Goal: Transaction & Acquisition: Obtain resource

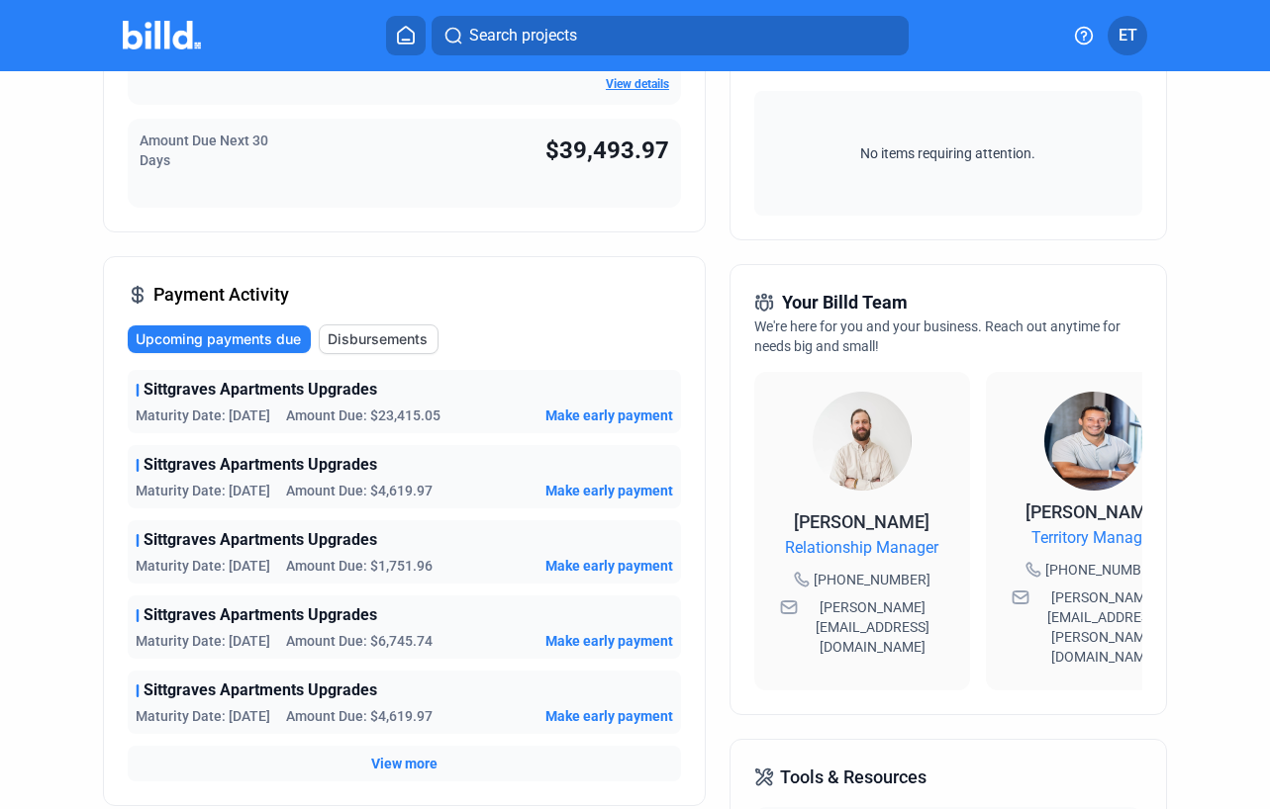
scroll to position [307, 0]
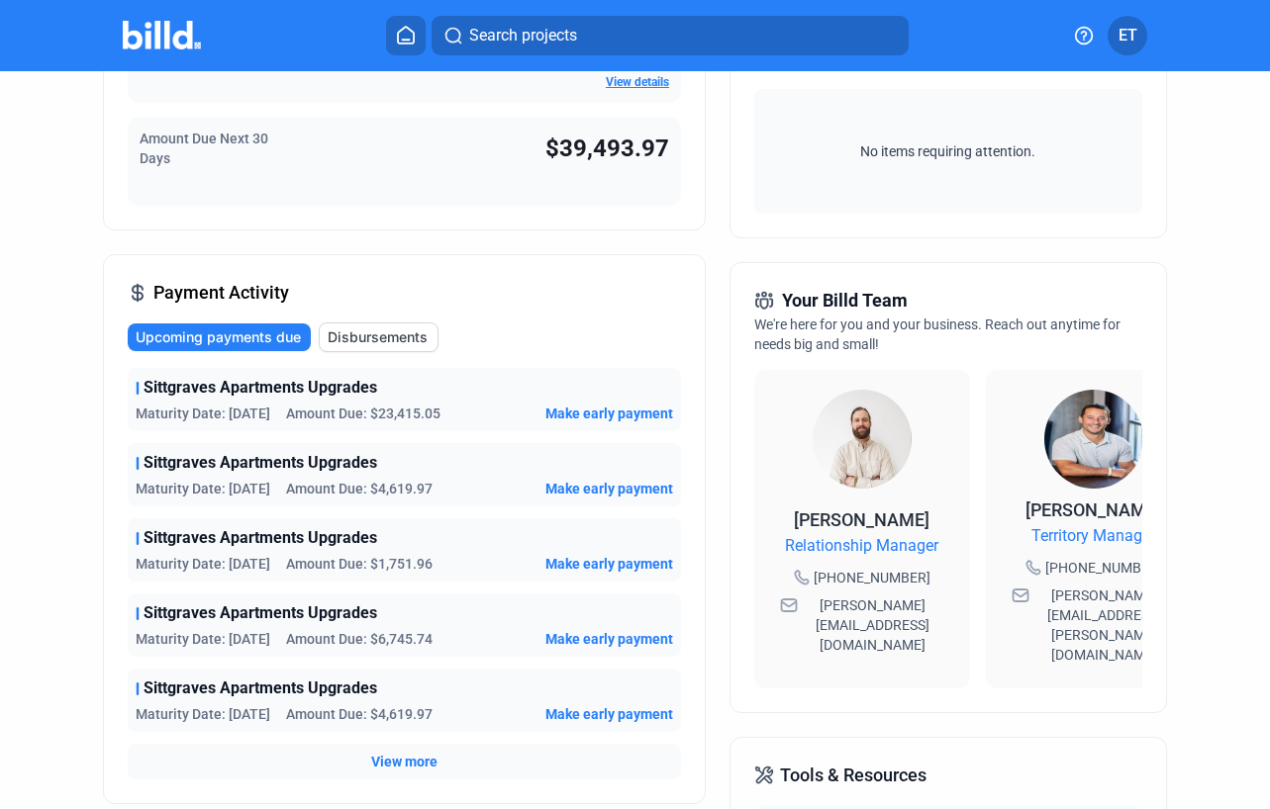
click at [602, 417] on span "Make early payment" at bounding box center [609, 414] width 128 height 20
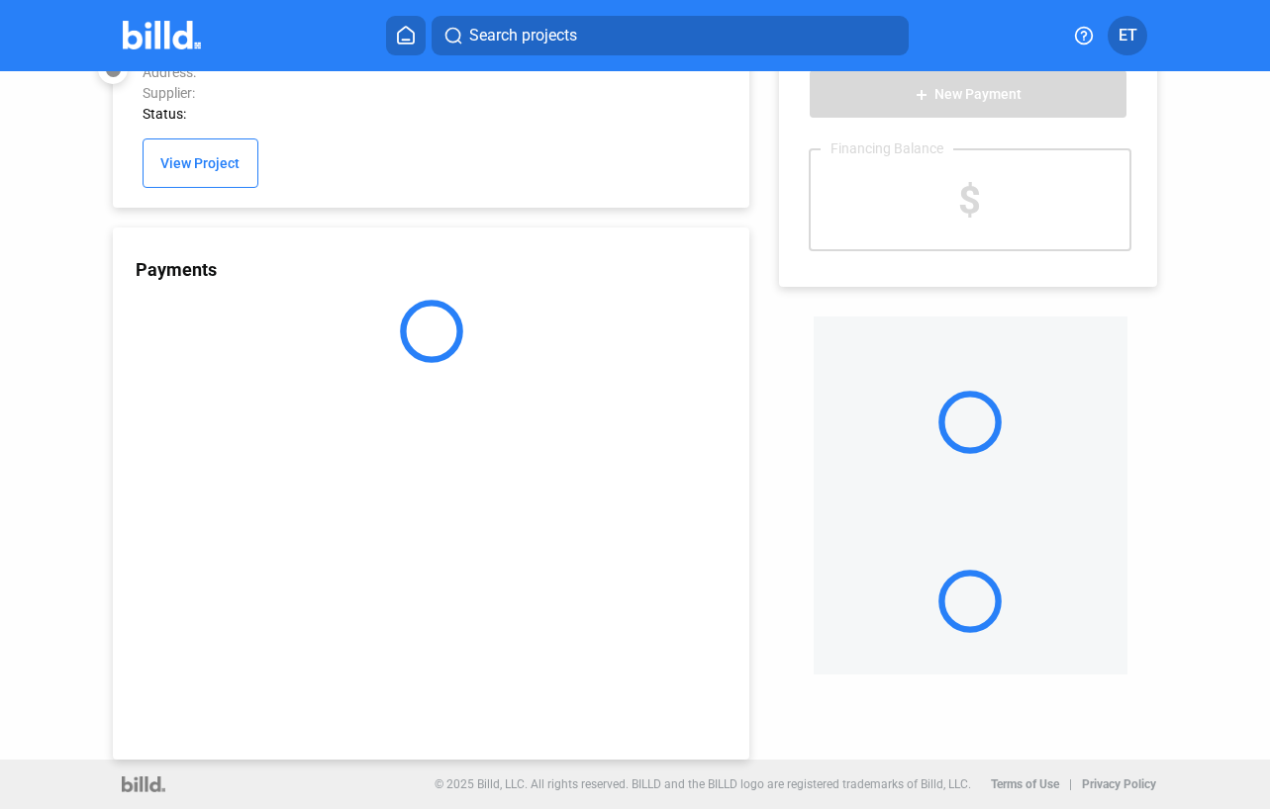
scroll to position [51, 0]
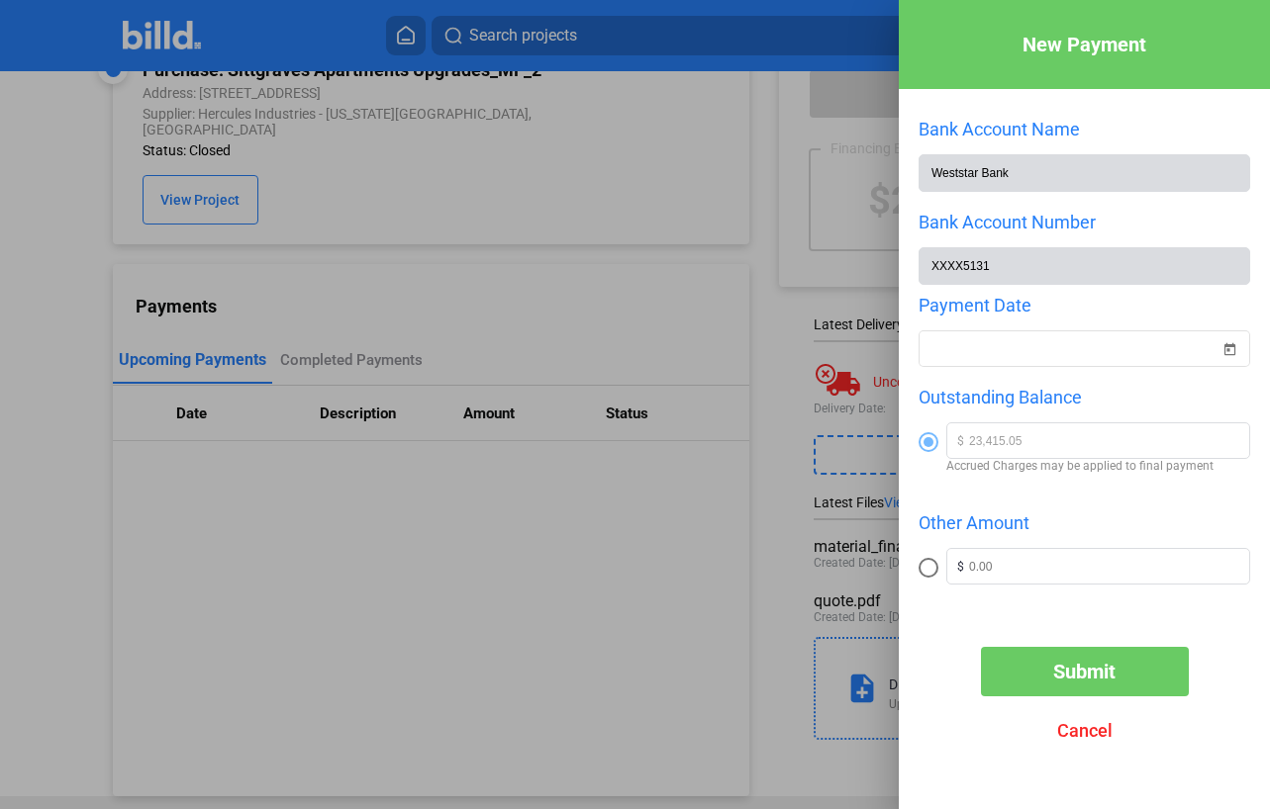
click at [751, 246] on div at bounding box center [635, 404] width 1270 height 809
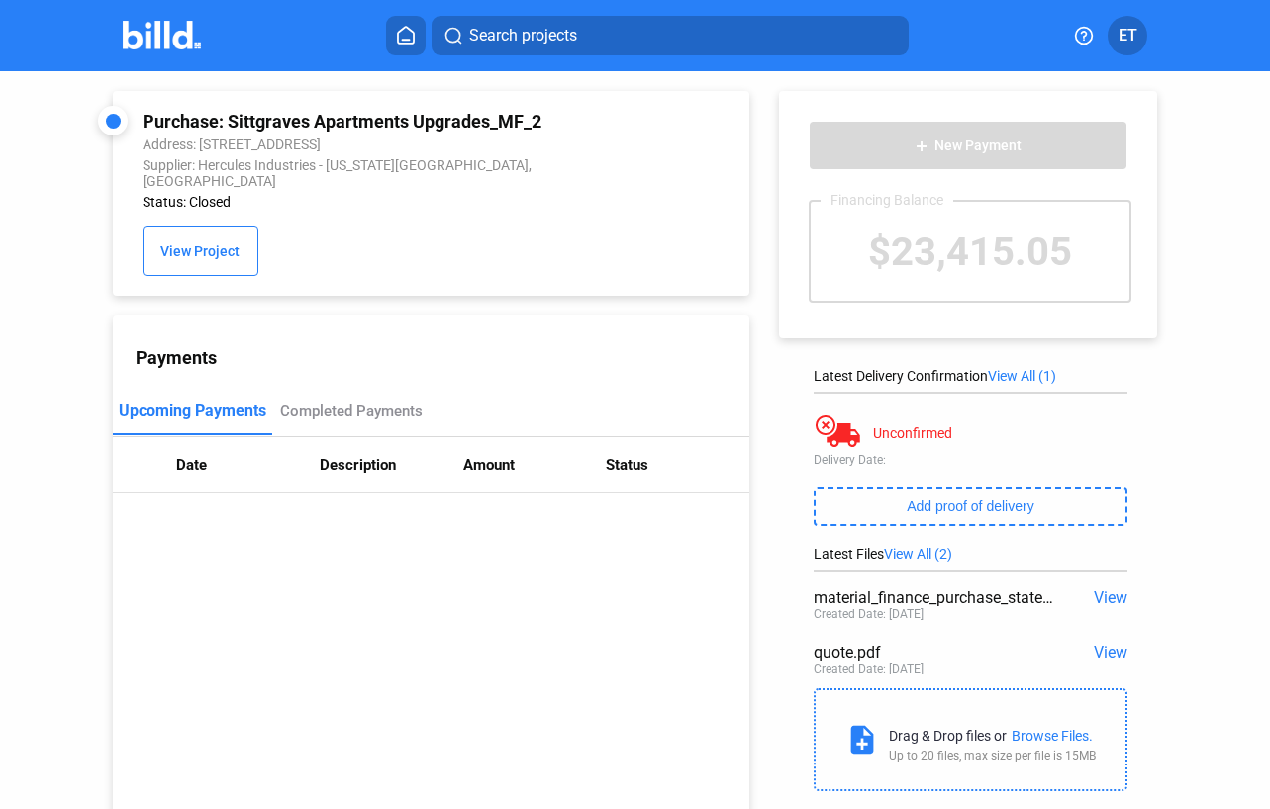
scroll to position [0, 0]
click at [324, 403] on div "Completed Payments" at bounding box center [351, 412] width 143 height 18
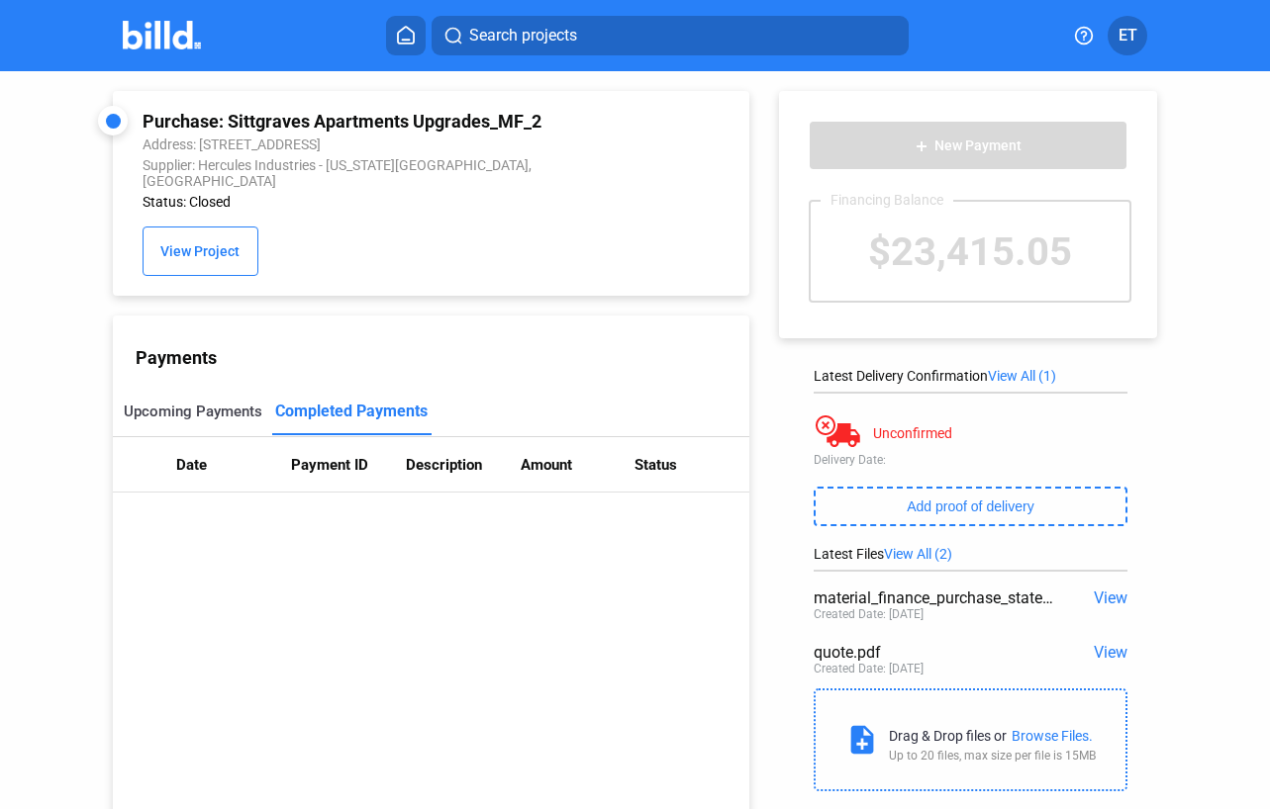
click at [206, 403] on div "Upcoming Payments" at bounding box center [193, 412] width 139 height 18
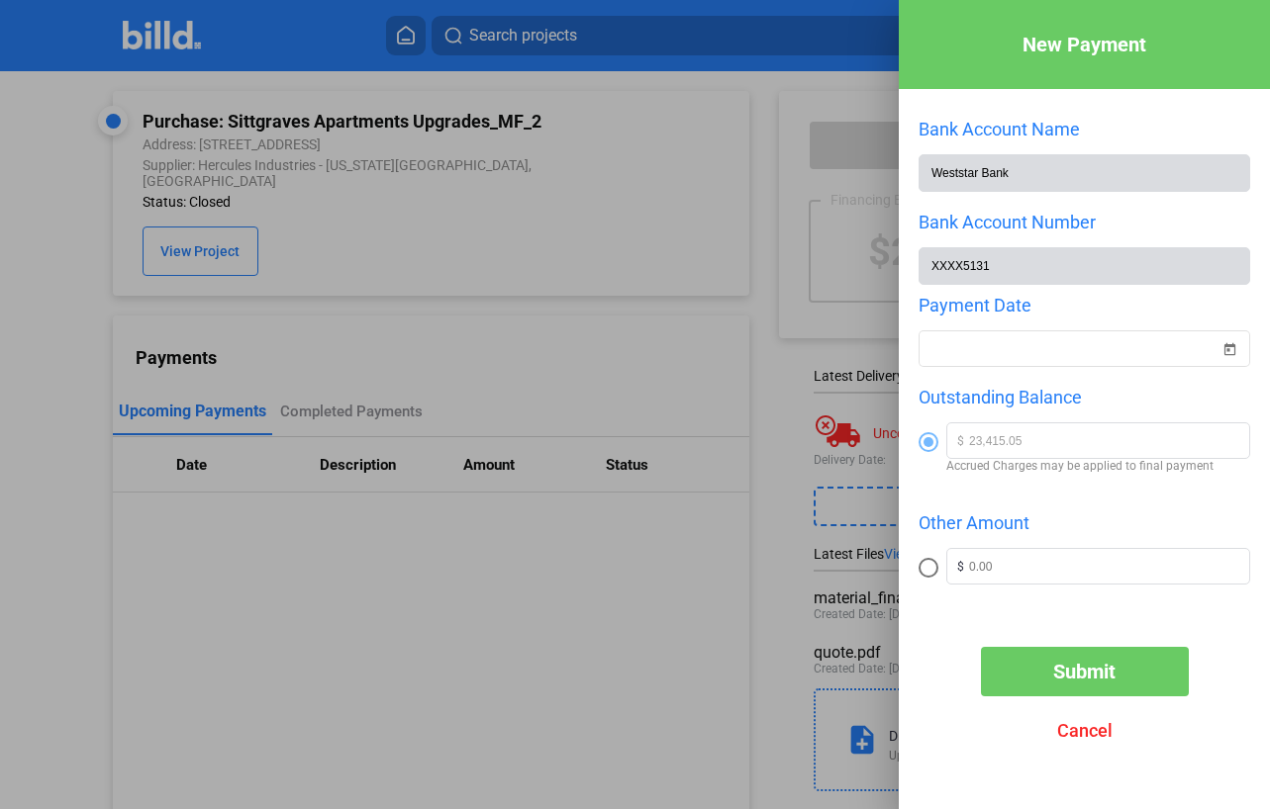
click at [1074, 727] on span "Cancel" at bounding box center [1084, 730] width 55 height 21
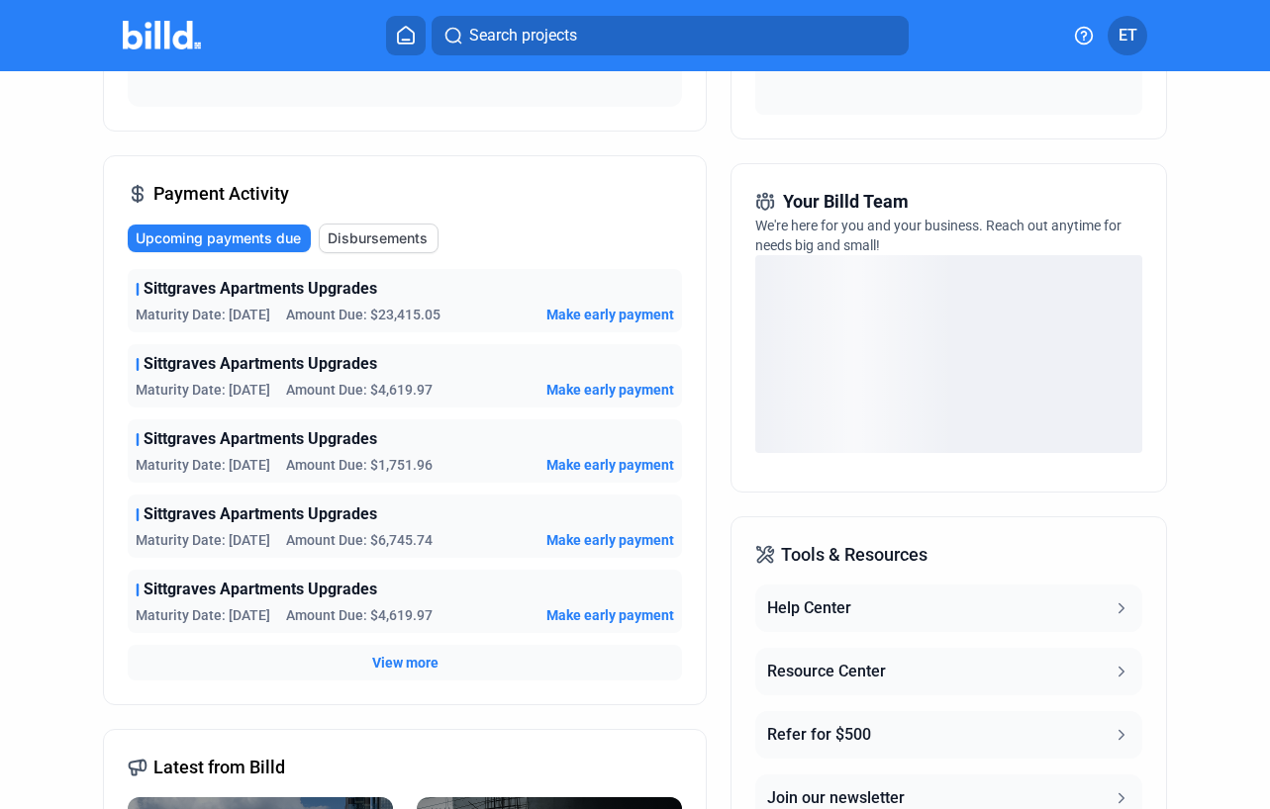
scroll to position [408, 0]
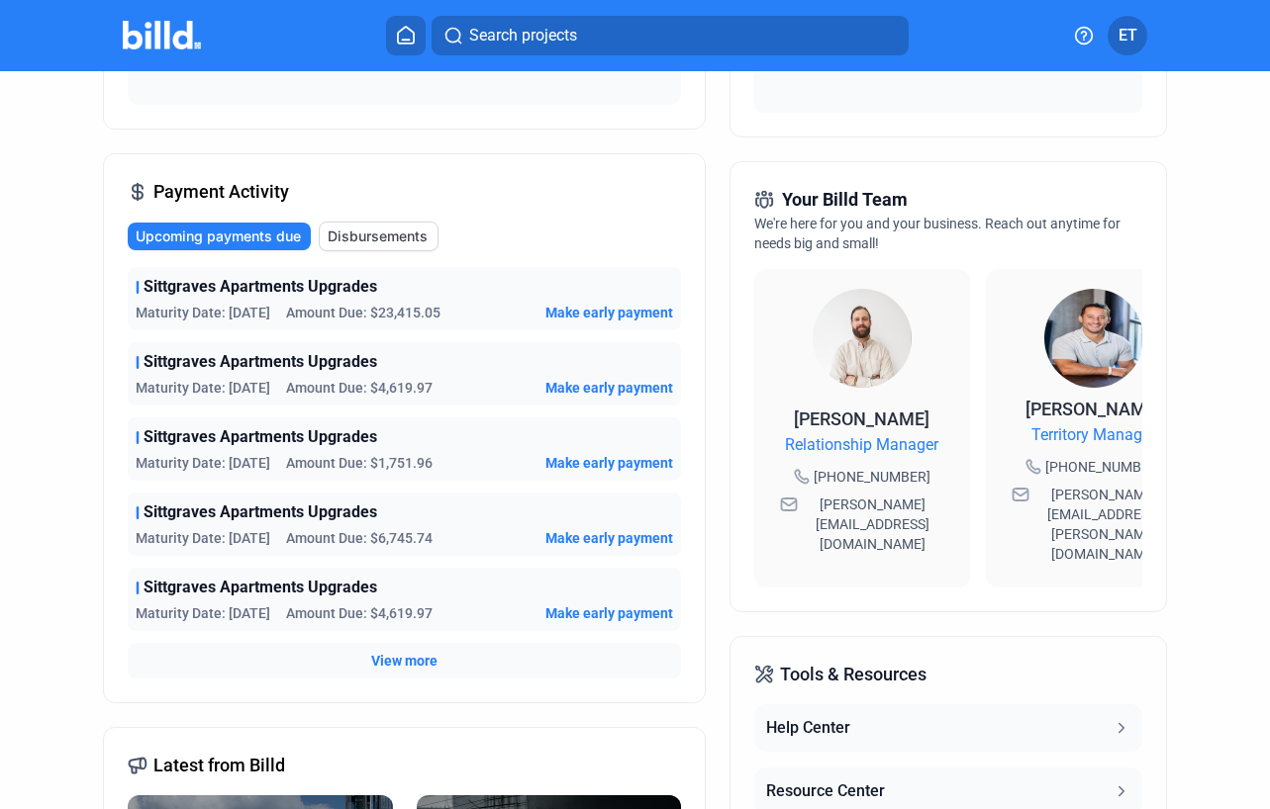
click at [581, 388] on span "Make early payment" at bounding box center [609, 388] width 128 height 20
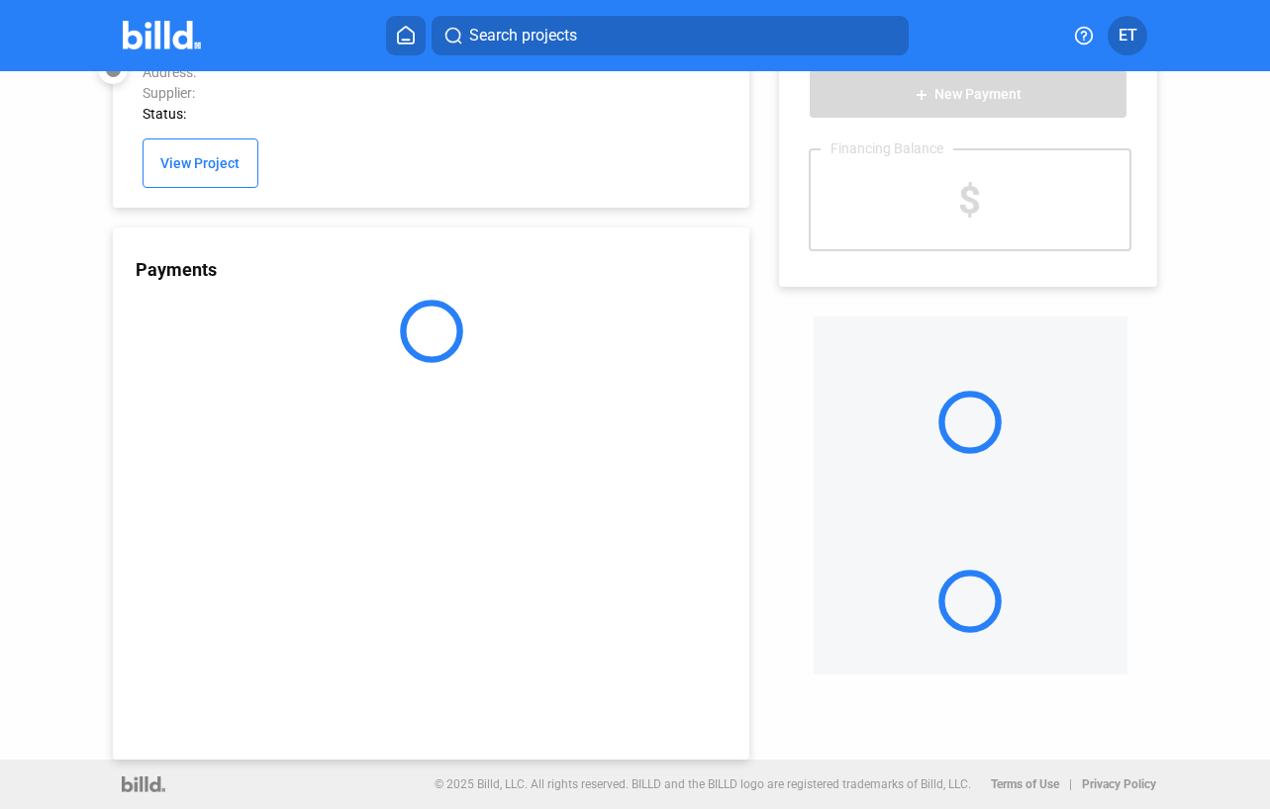
scroll to position [51, 0]
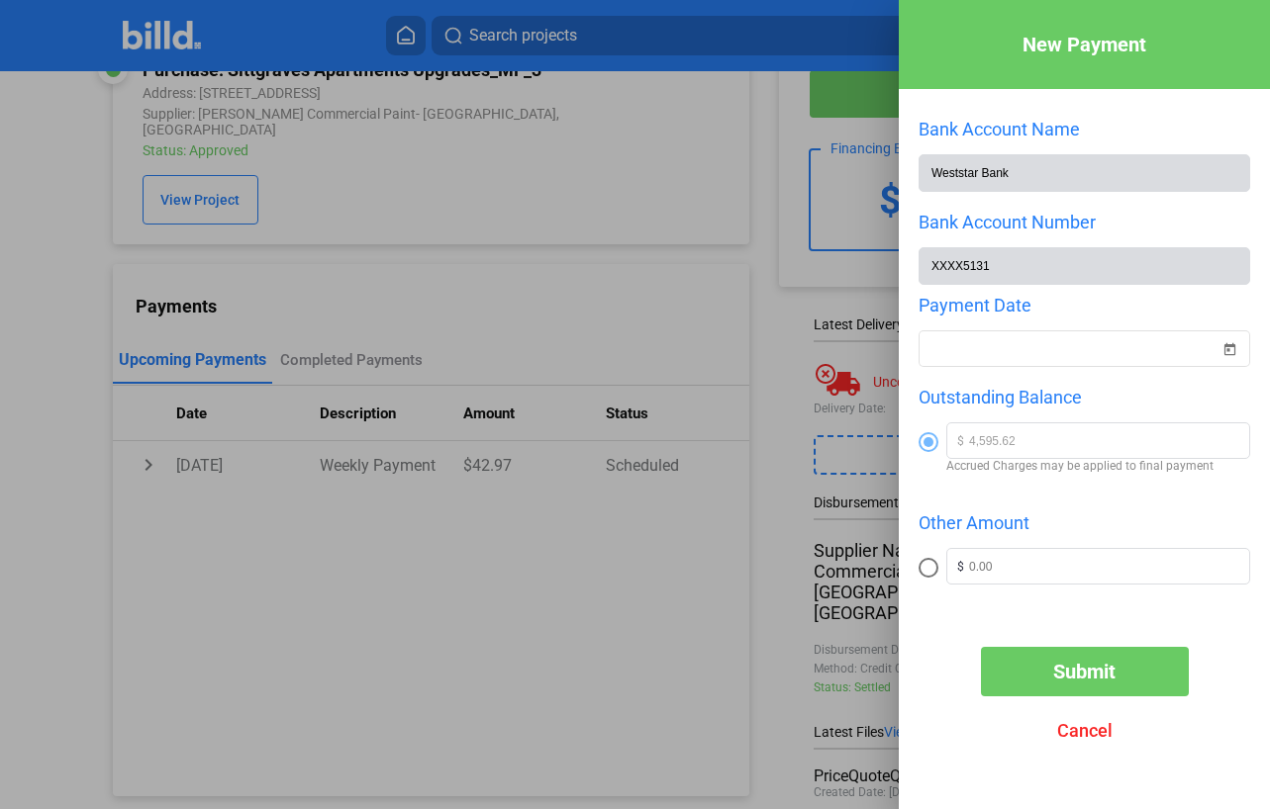
click at [785, 383] on div at bounding box center [635, 404] width 1270 height 809
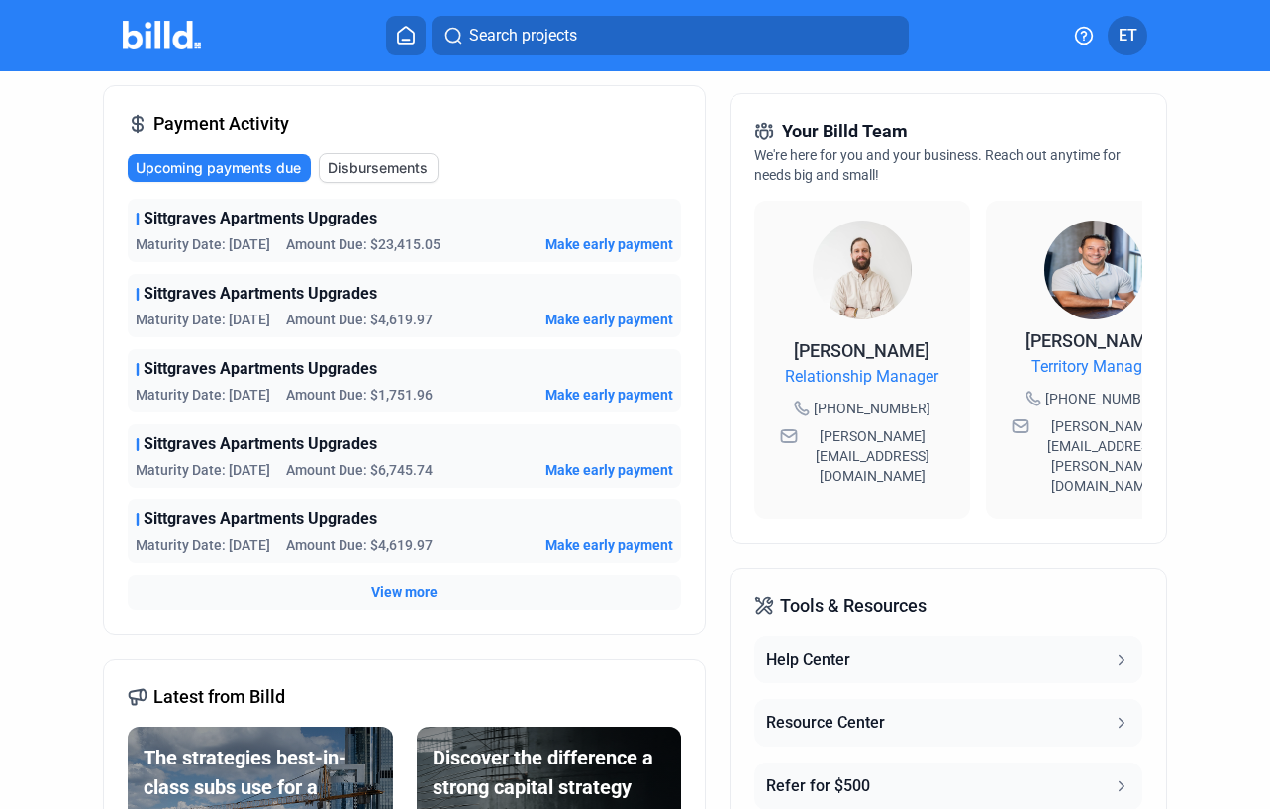
scroll to position [474, 0]
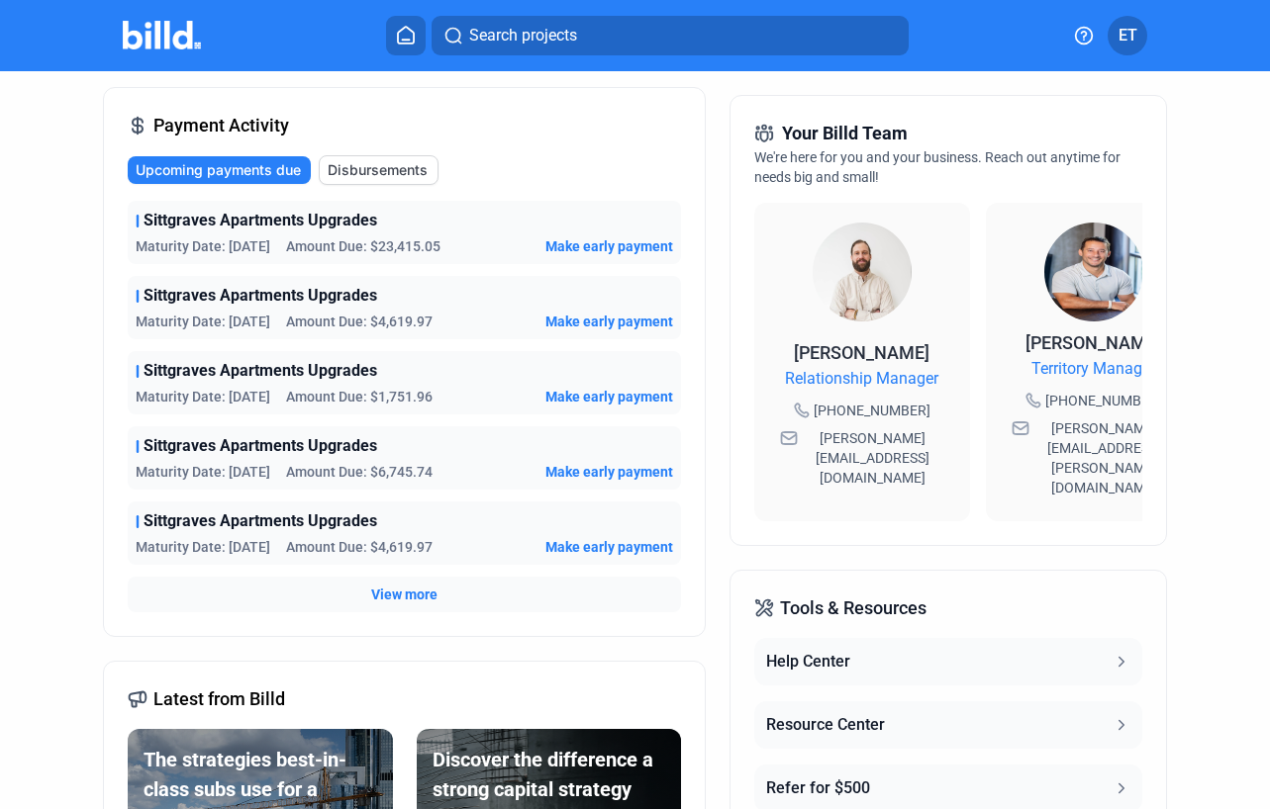
click at [550, 244] on span "Make early payment" at bounding box center [609, 247] width 128 height 20
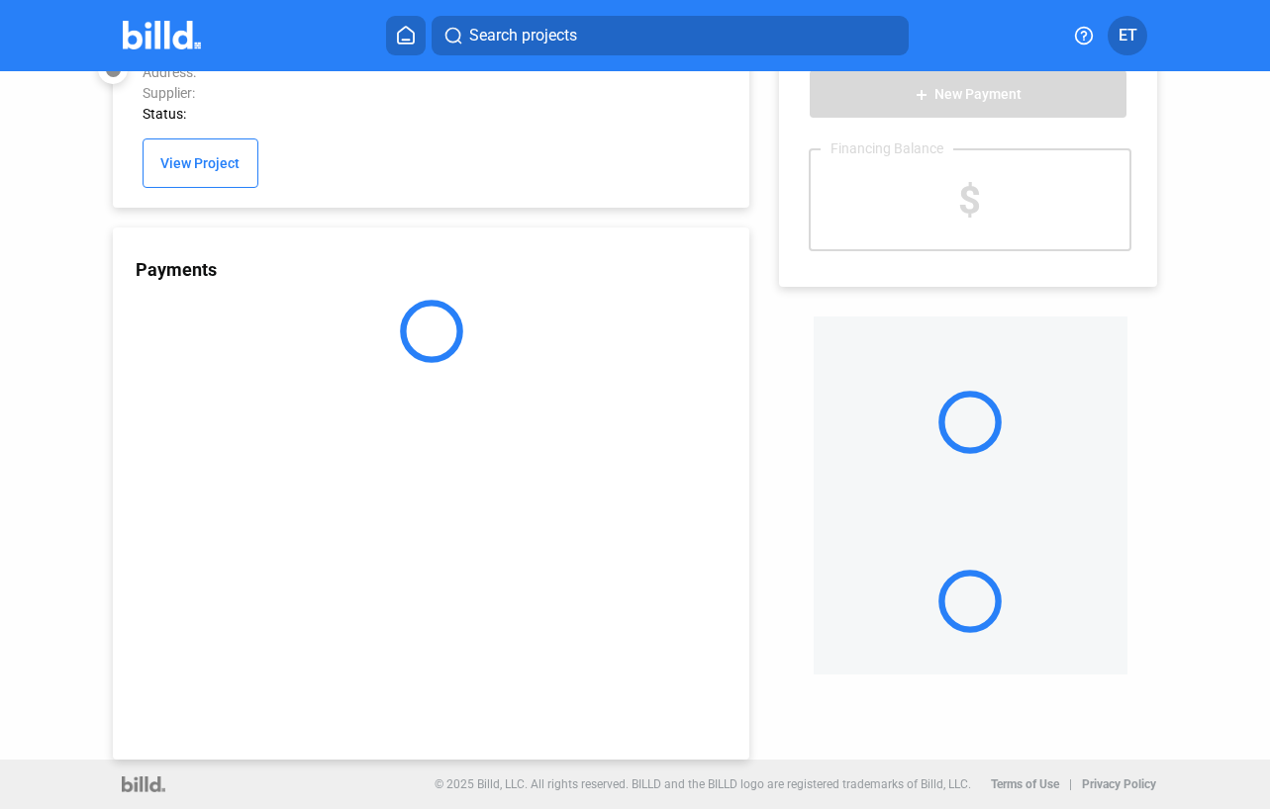
scroll to position [51, 0]
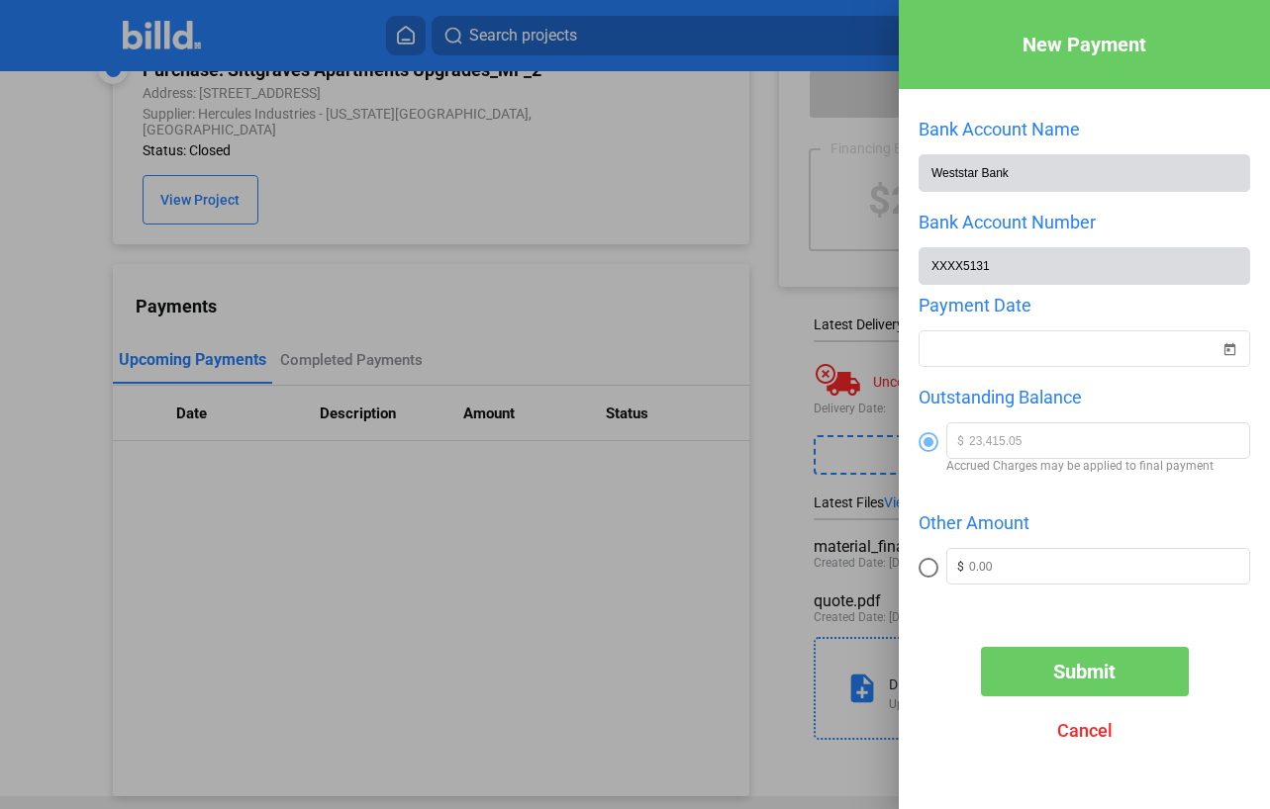
click at [755, 282] on div at bounding box center [635, 404] width 1270 height 809
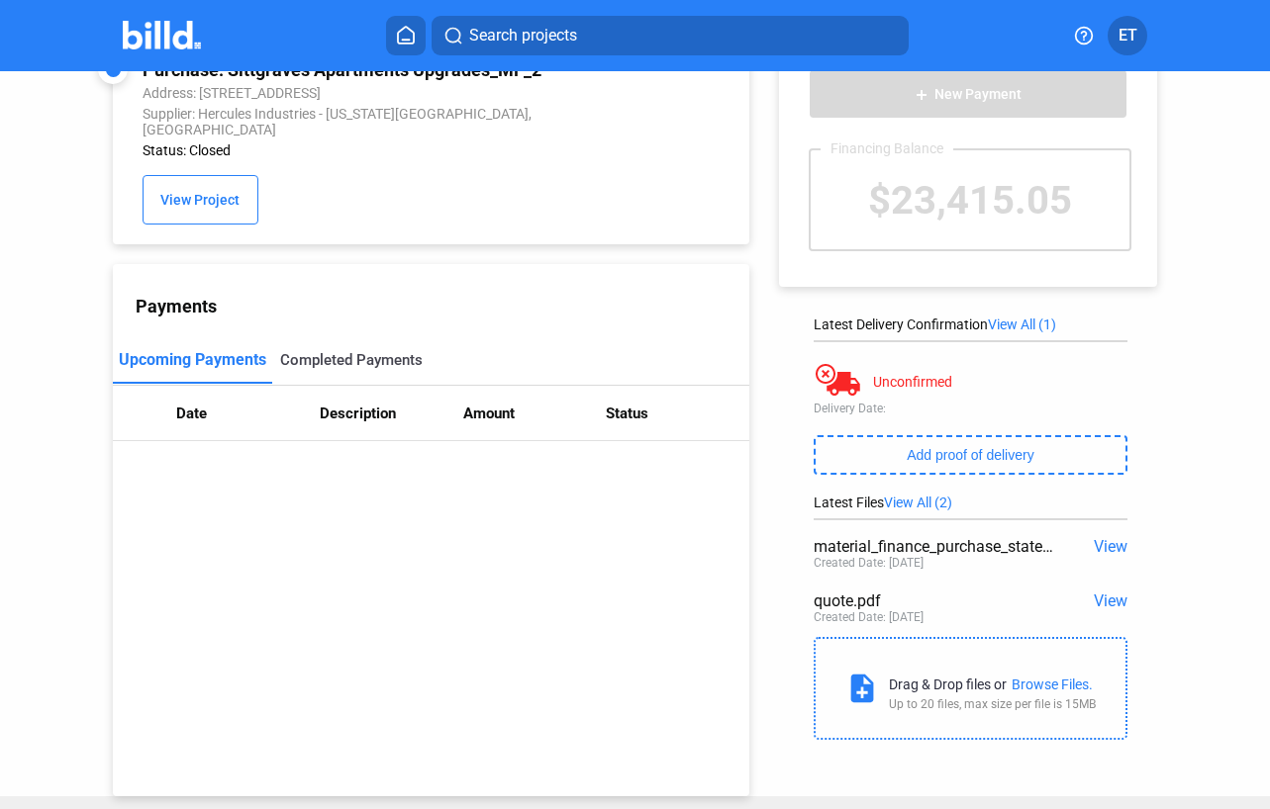
click at [375, 351] on div "Completed Payments" at bounding box center [351, 360] width 143 height 18
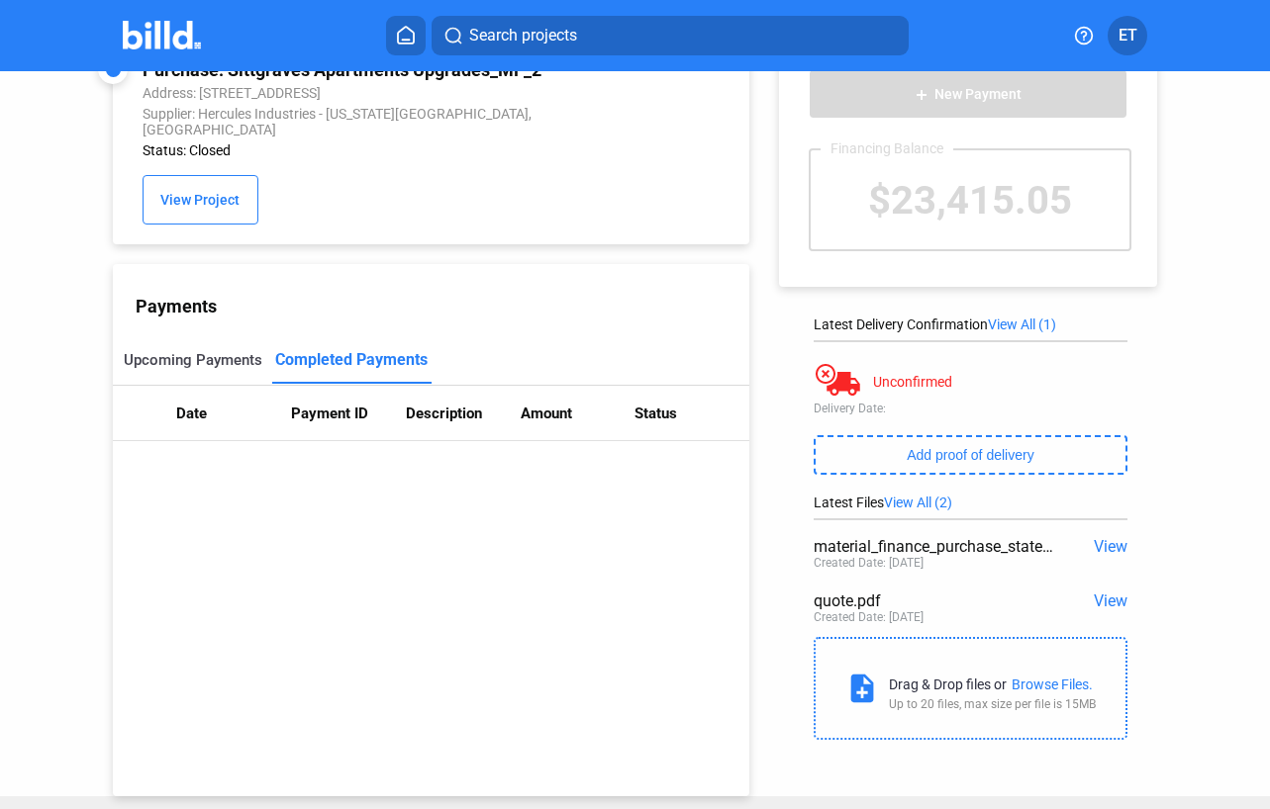
click at [187, 358] on div "Upcoming Payments" at bounding box center [192, 360] width 159 height 48
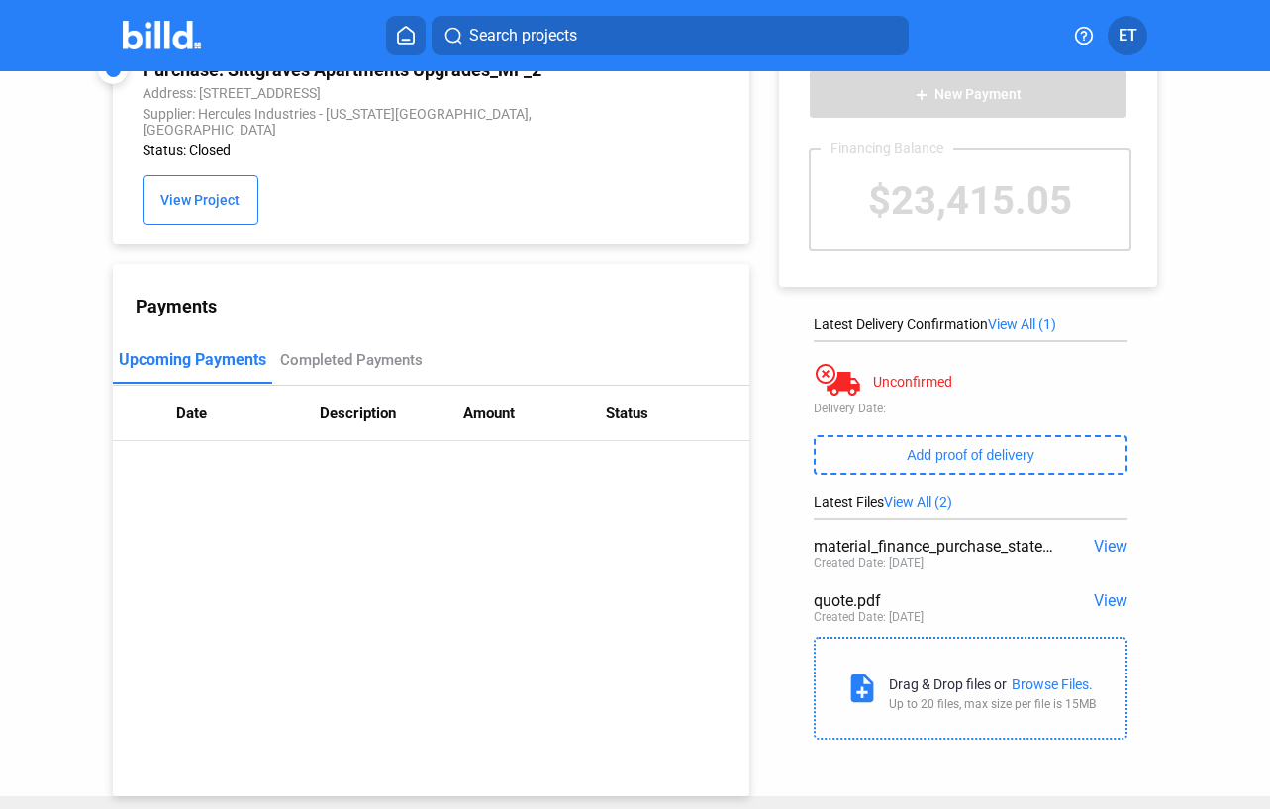
click at [518, 410] on th "Amount" at bounding box center [534, 413] width 143 height 55
click at [491, 409] on th "Amount" at bounding box center [534, 413] width 143 height 55
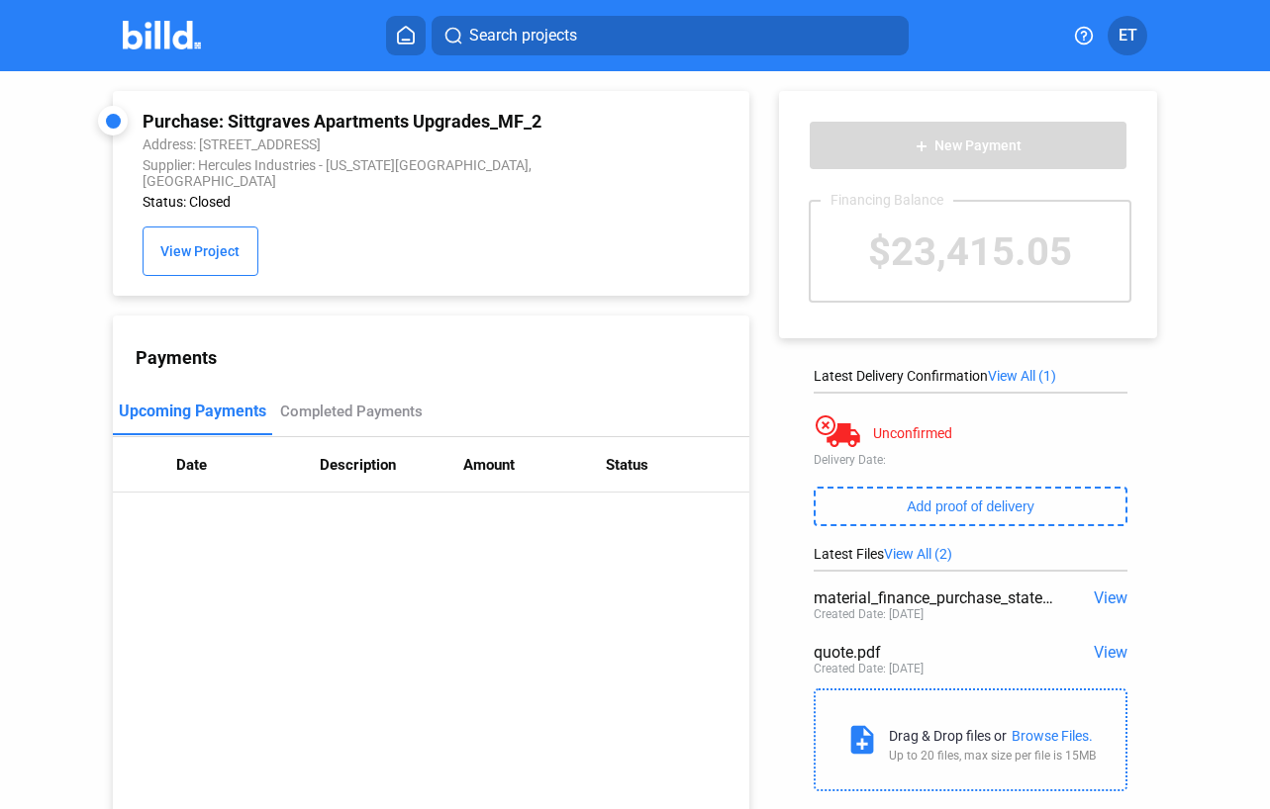
scroll to position [0, 0]
click at [919, 242] on div "$23,415.05" at bounding box center [969, 251] width 319 height 99
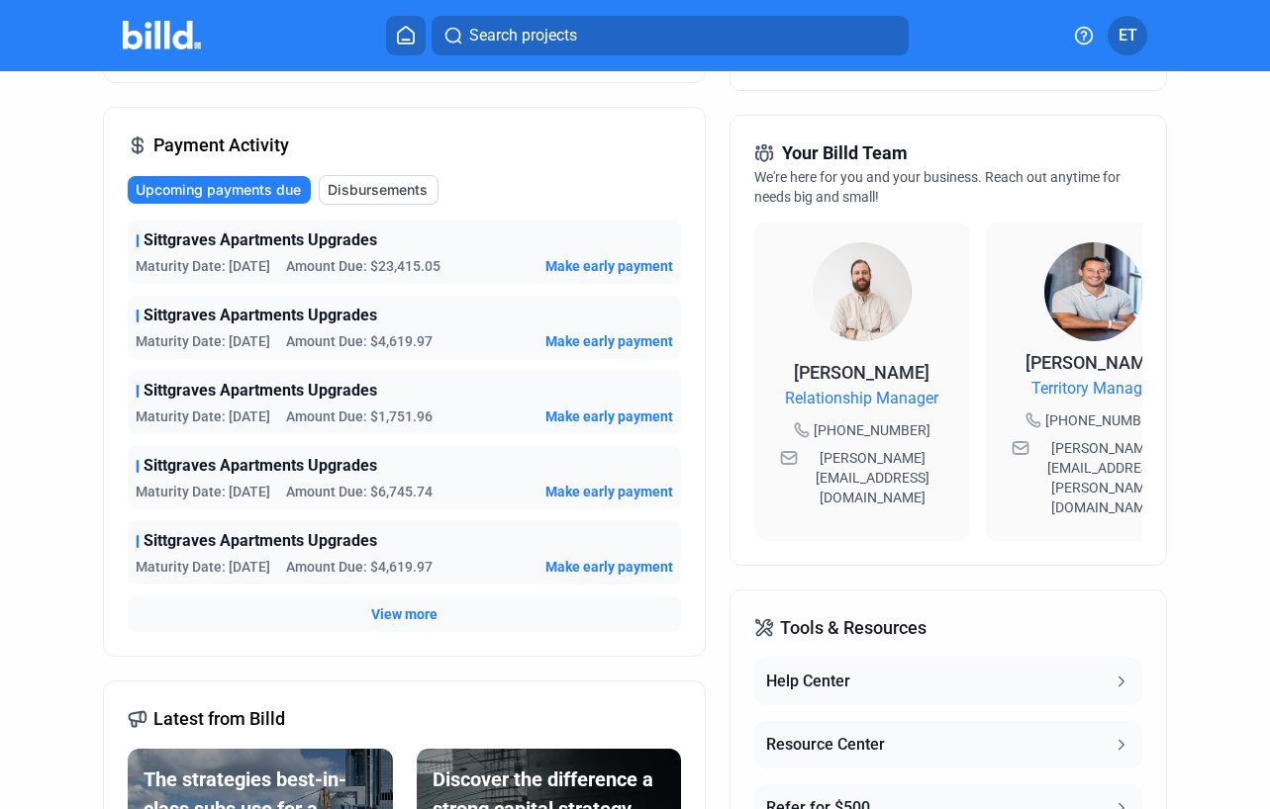
scroll to position [455, 0]
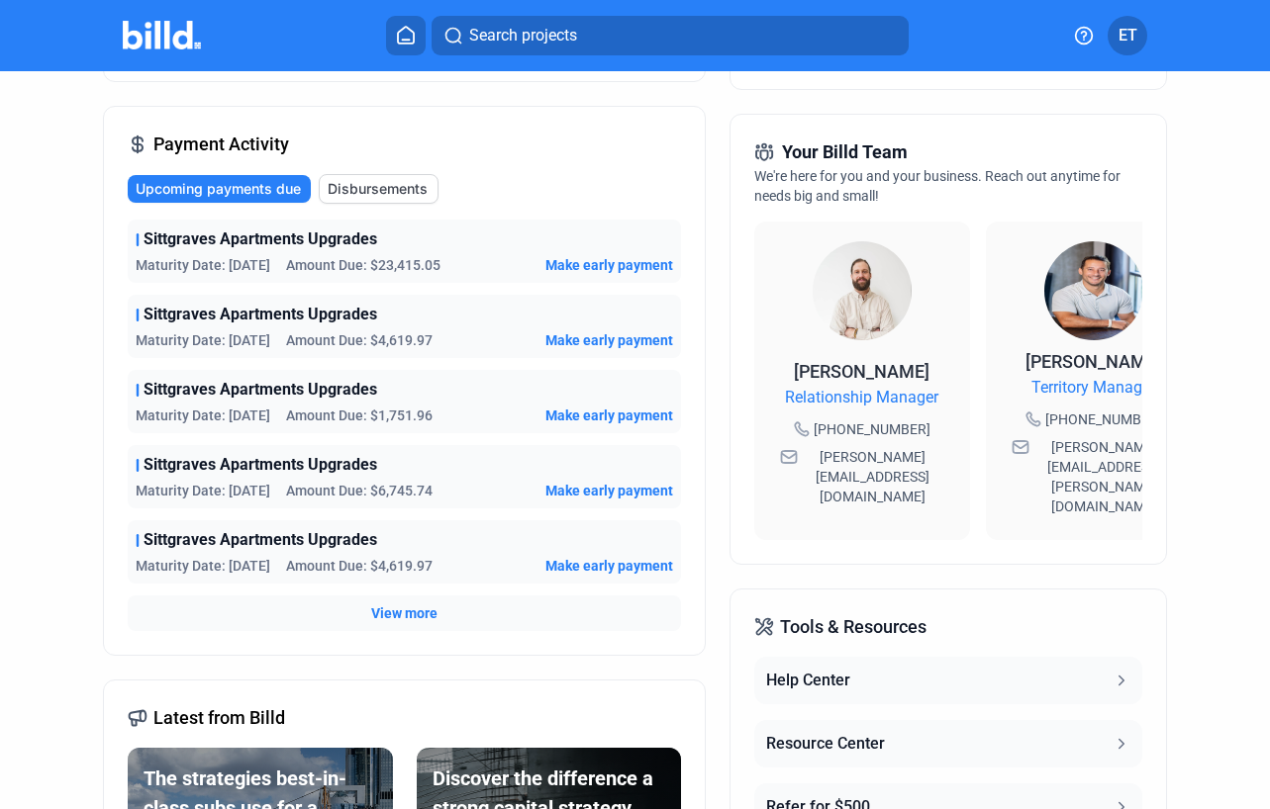
click at [411, 623] on div "View more" at bounding box center [404, 614] width 553 height 36
click at [412, 608] on span "View more" at bounding box center [404, 614] width 66 height 20
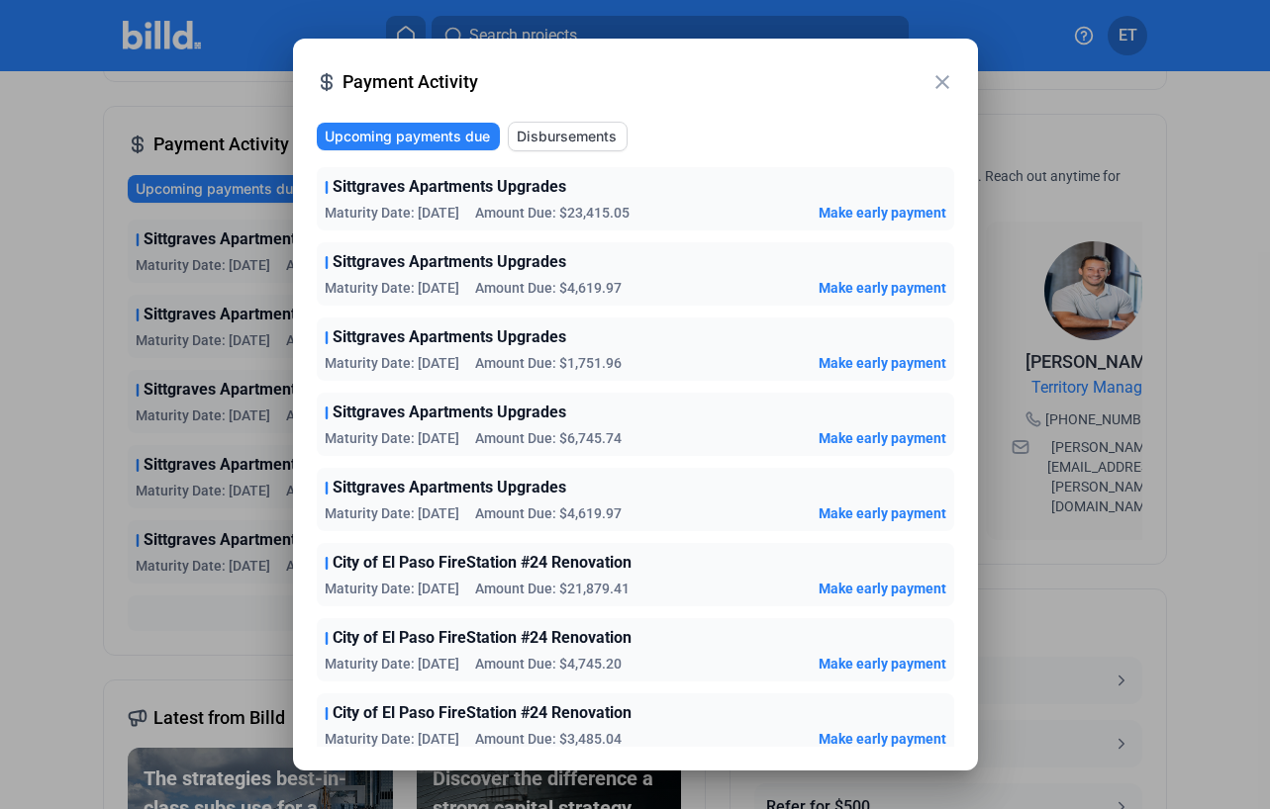
scroll to position [0, 0]
click at [938, 83] on mat-icon "close" at bounding box center [942, 82] width 24 height 24
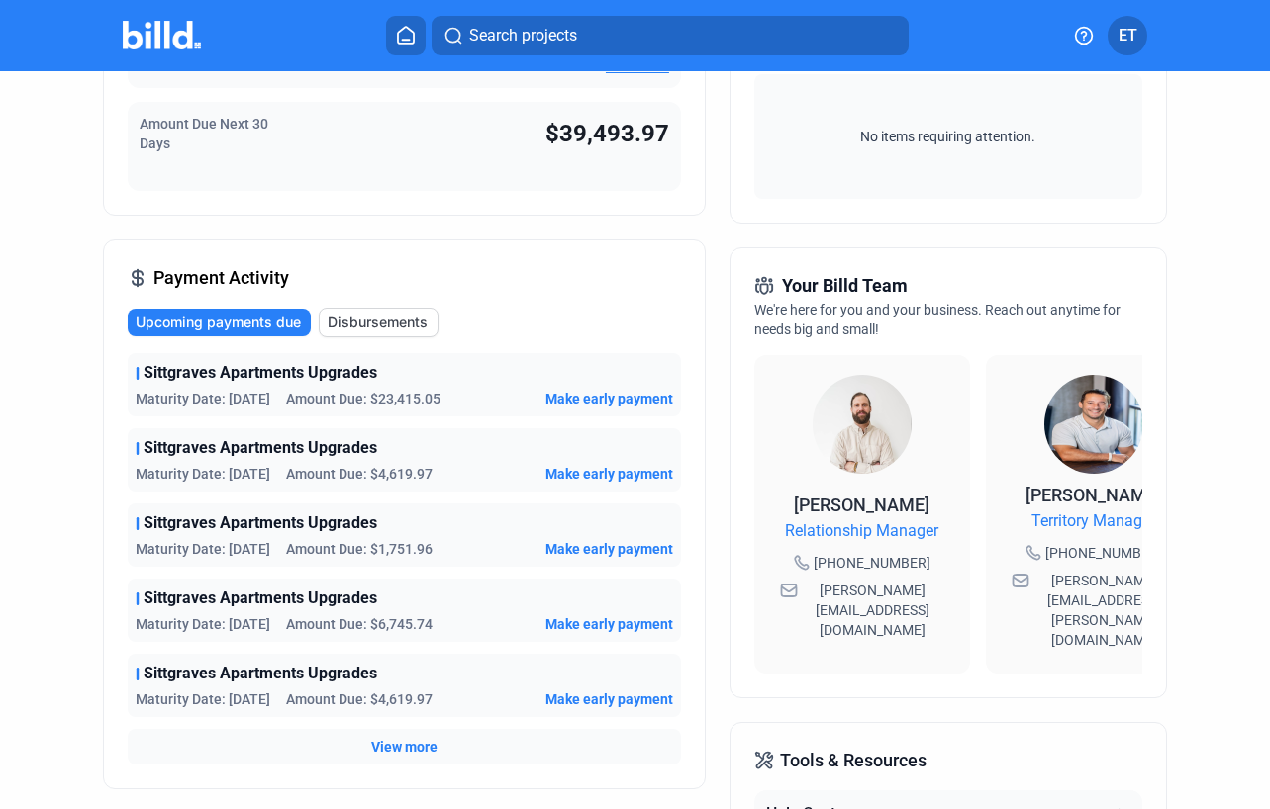
scroll to position [323, 0]
click at [417, 743] on span "View more" at bounding box center [404, 746] width 66 height 20
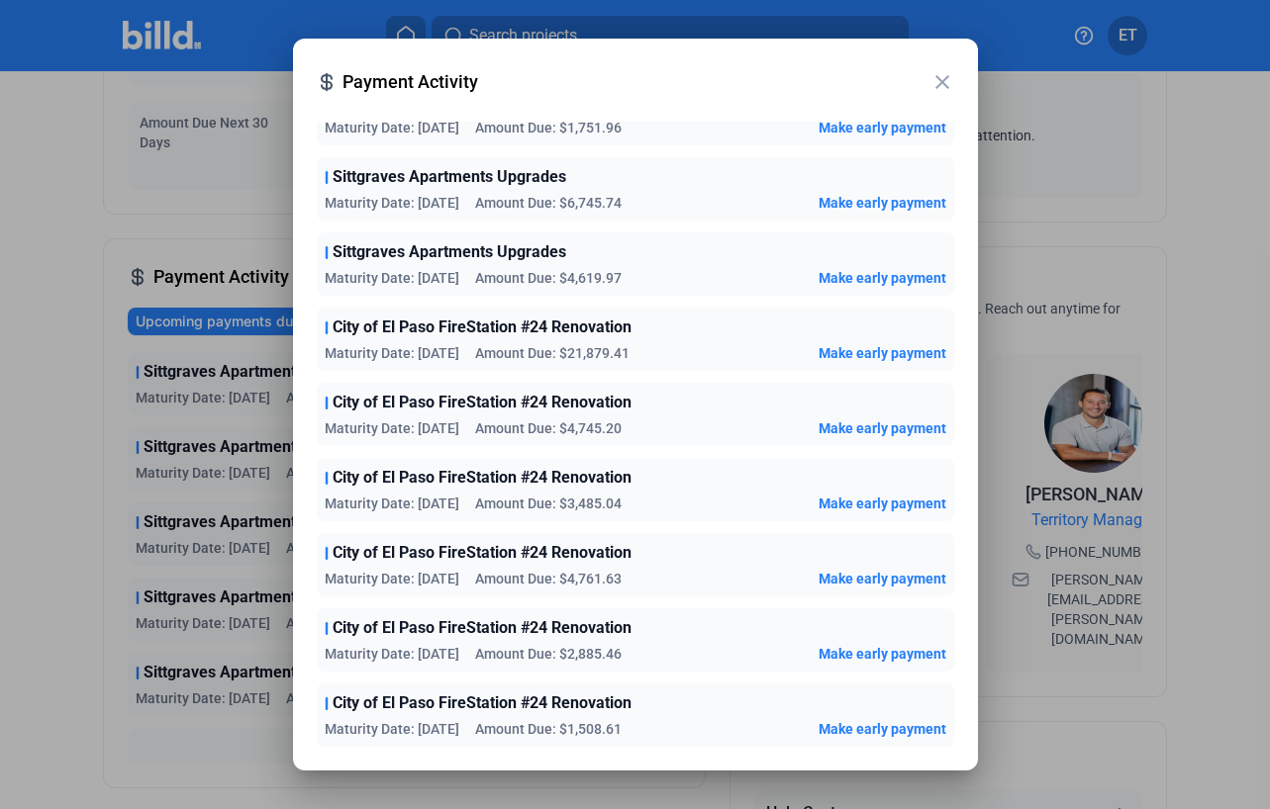
scroll to position [236, 0]
click at [937, 91] on mat-icon "close" at bounding box center [942, 82] width 24 height 24
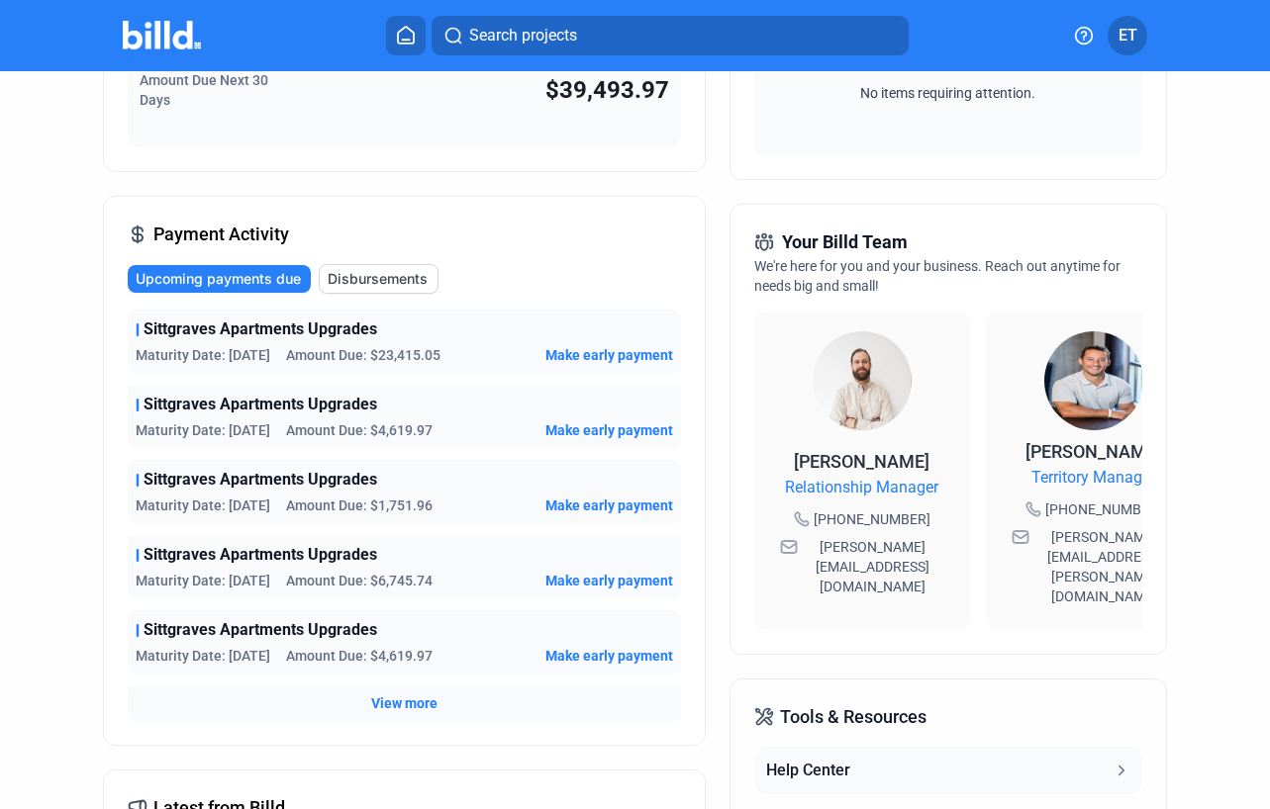
scroll to position [369, 0]
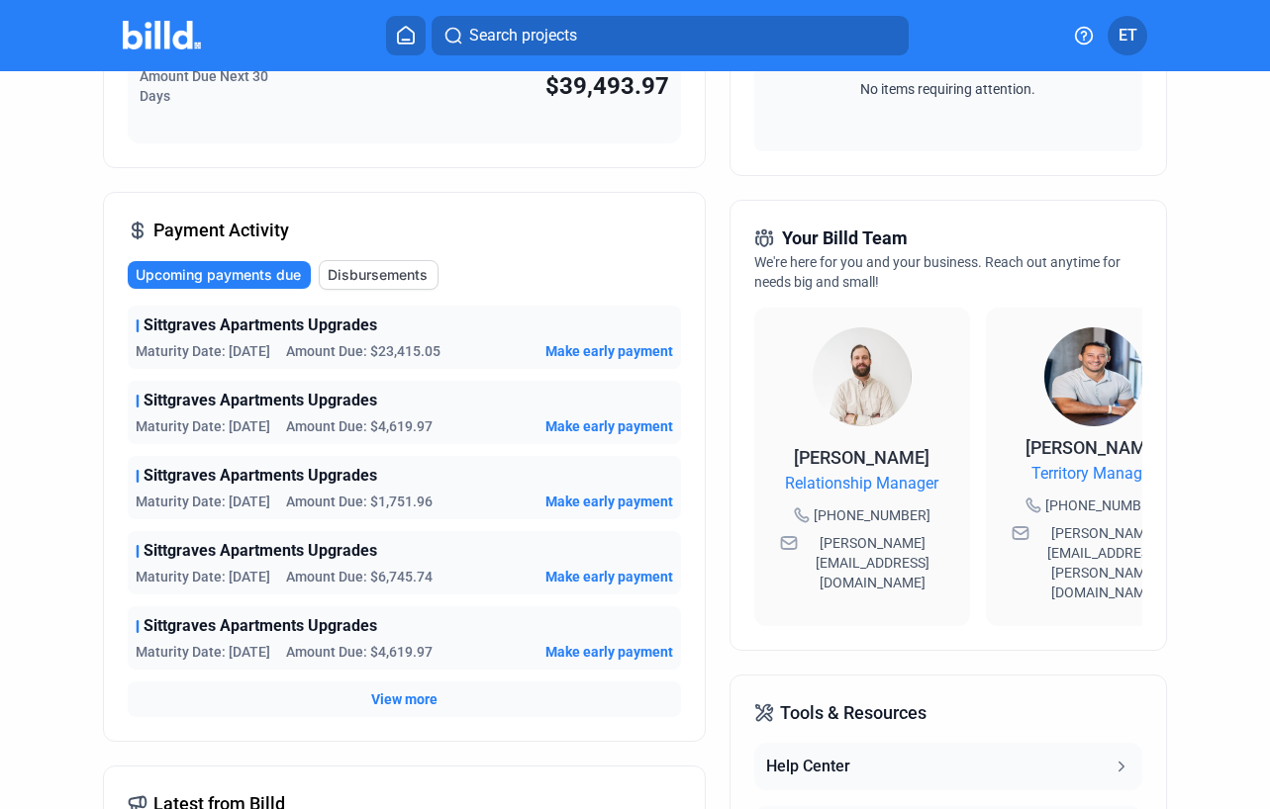
click at [586, 502] on span "Make early payment" at bounding box center [609, 502] width 128 height 20
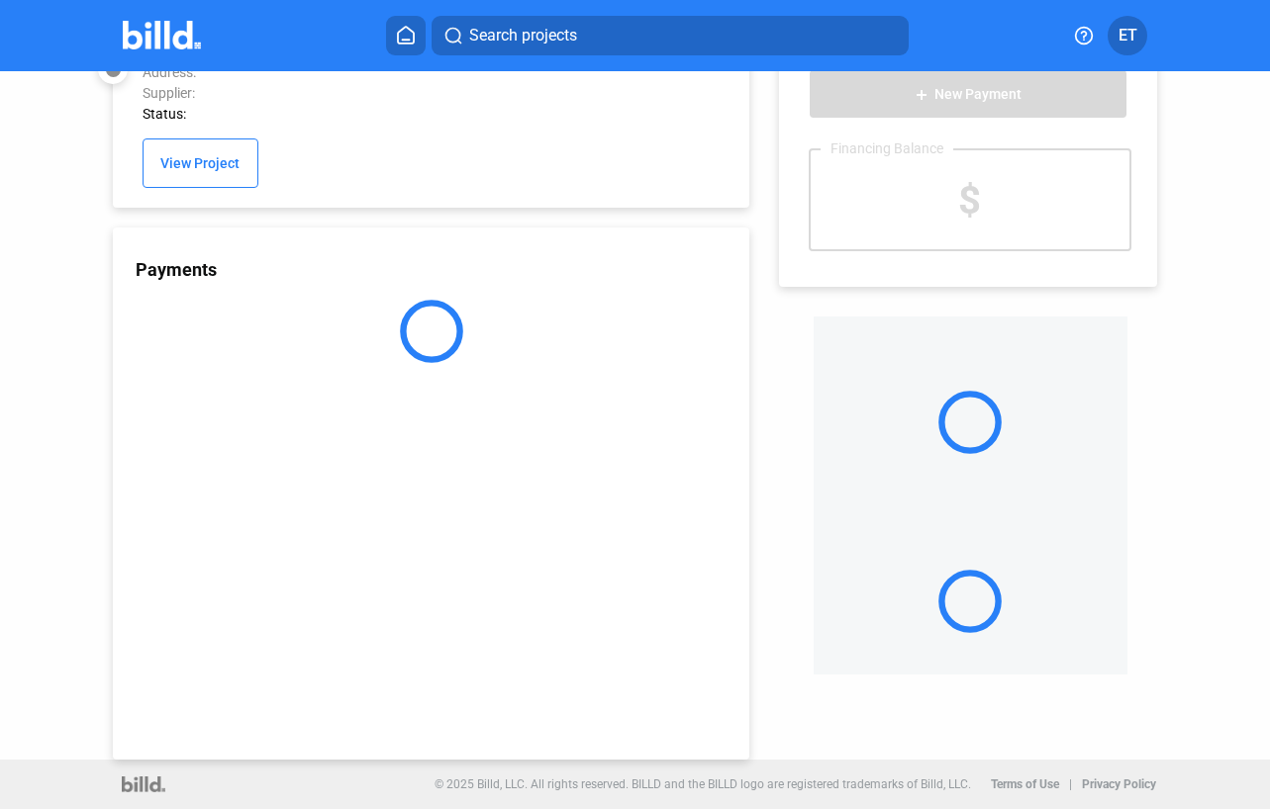
scroll to position [51, 0]
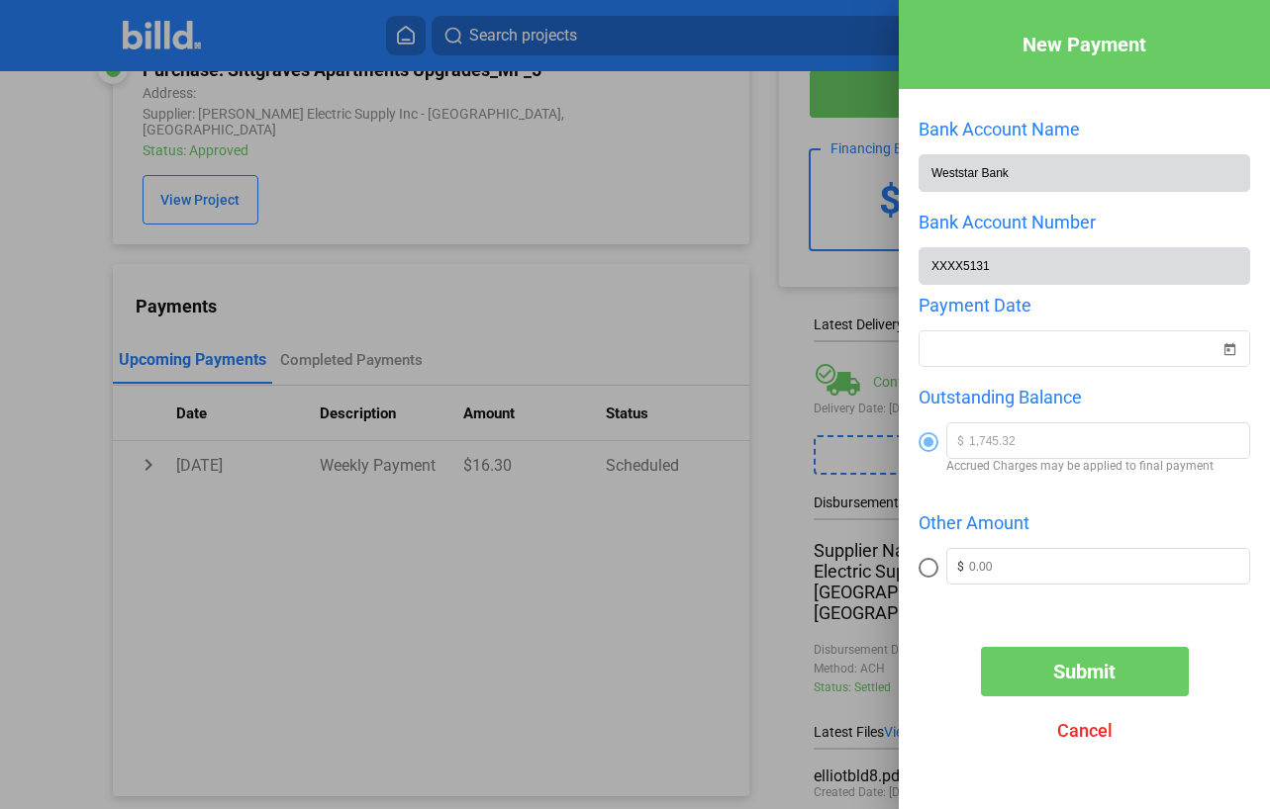
click at [751, 306] on div at bounding box center [635, 404] width 1270 height 809
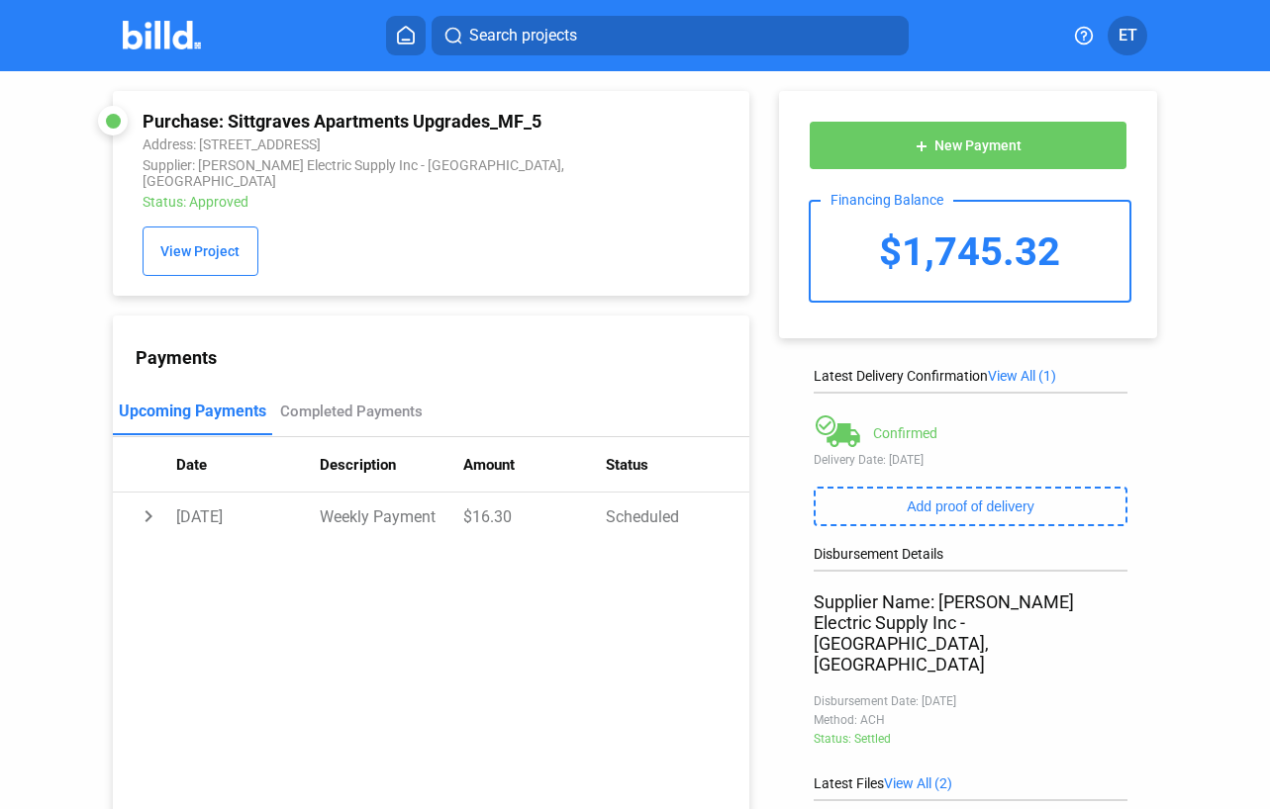
scroll to position [0, 0]
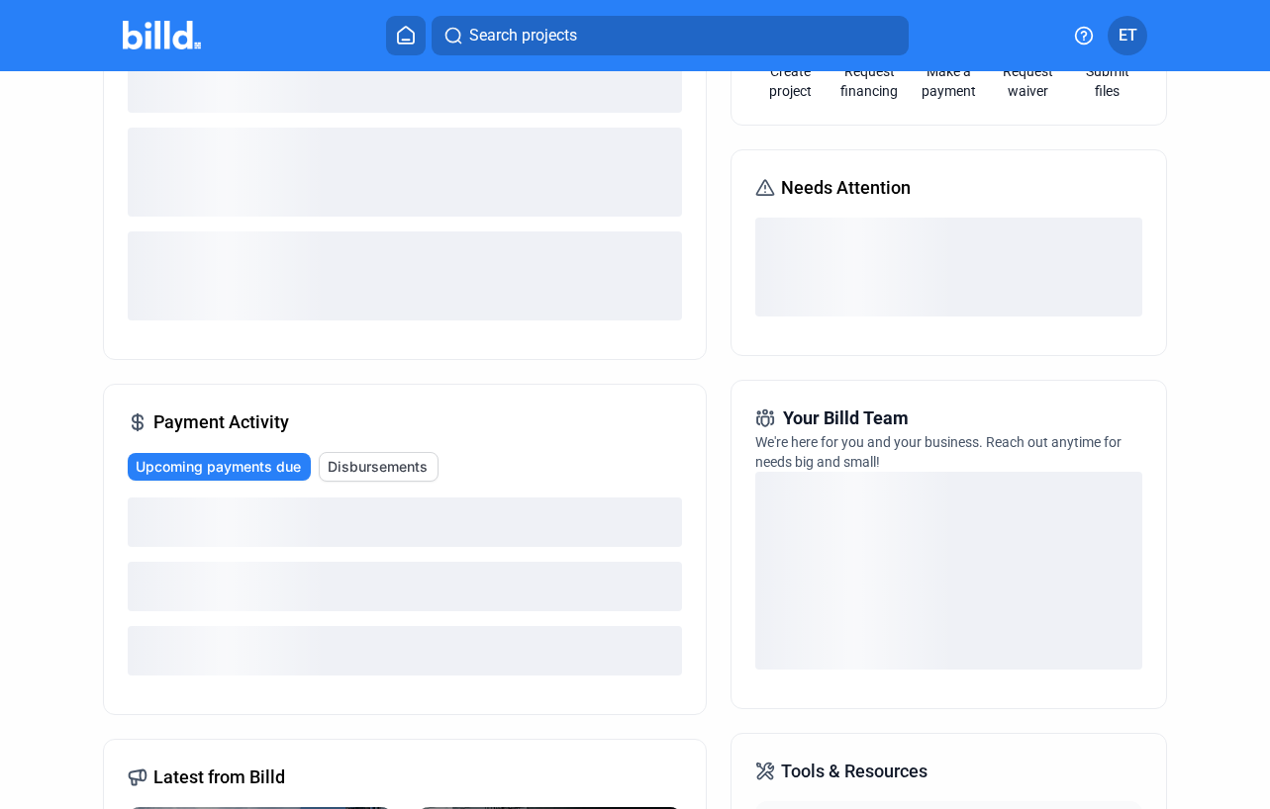
scroll to position [179, 0]
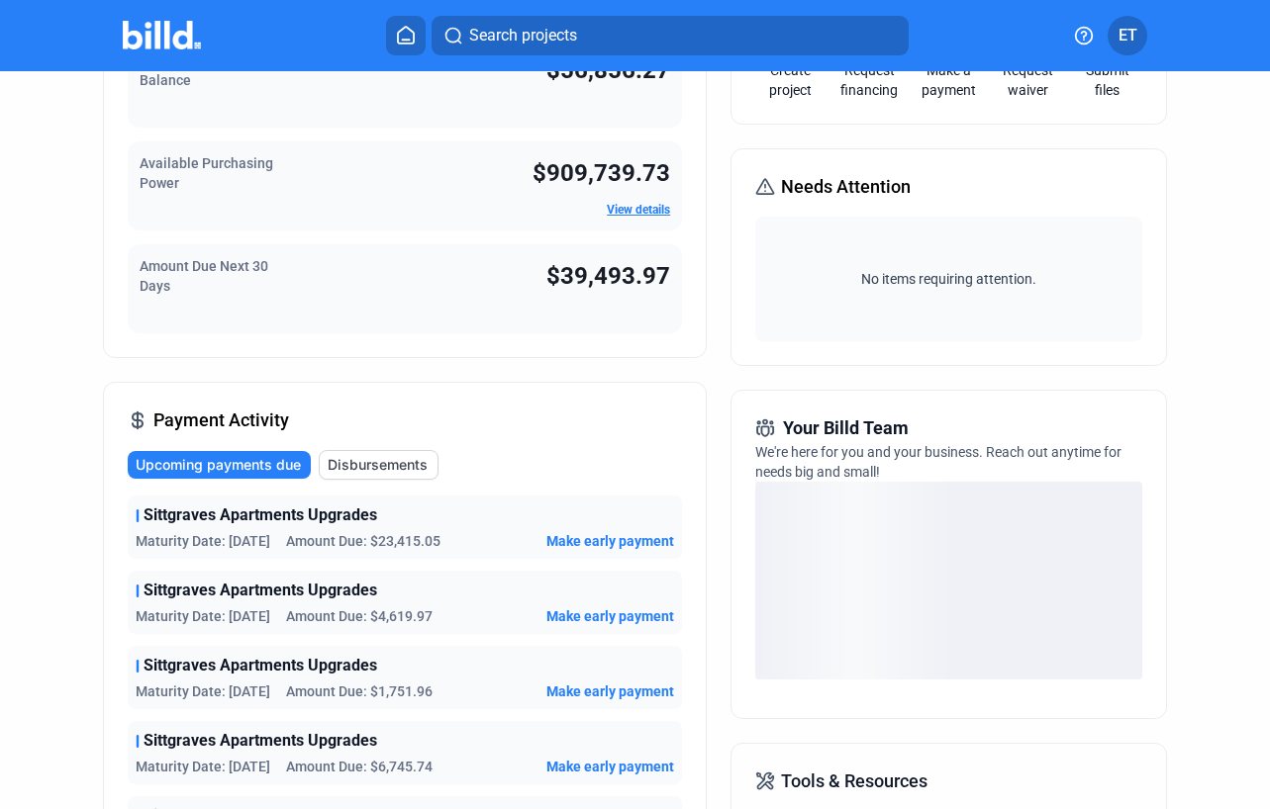
click at [435, 535] on span "Amount Due: $23,415.05" at bounding box center [363, 541] width 154 height 20
click at [565, 536] on span "Make early payment" at bounding box center [610, 541] width 128 height 20
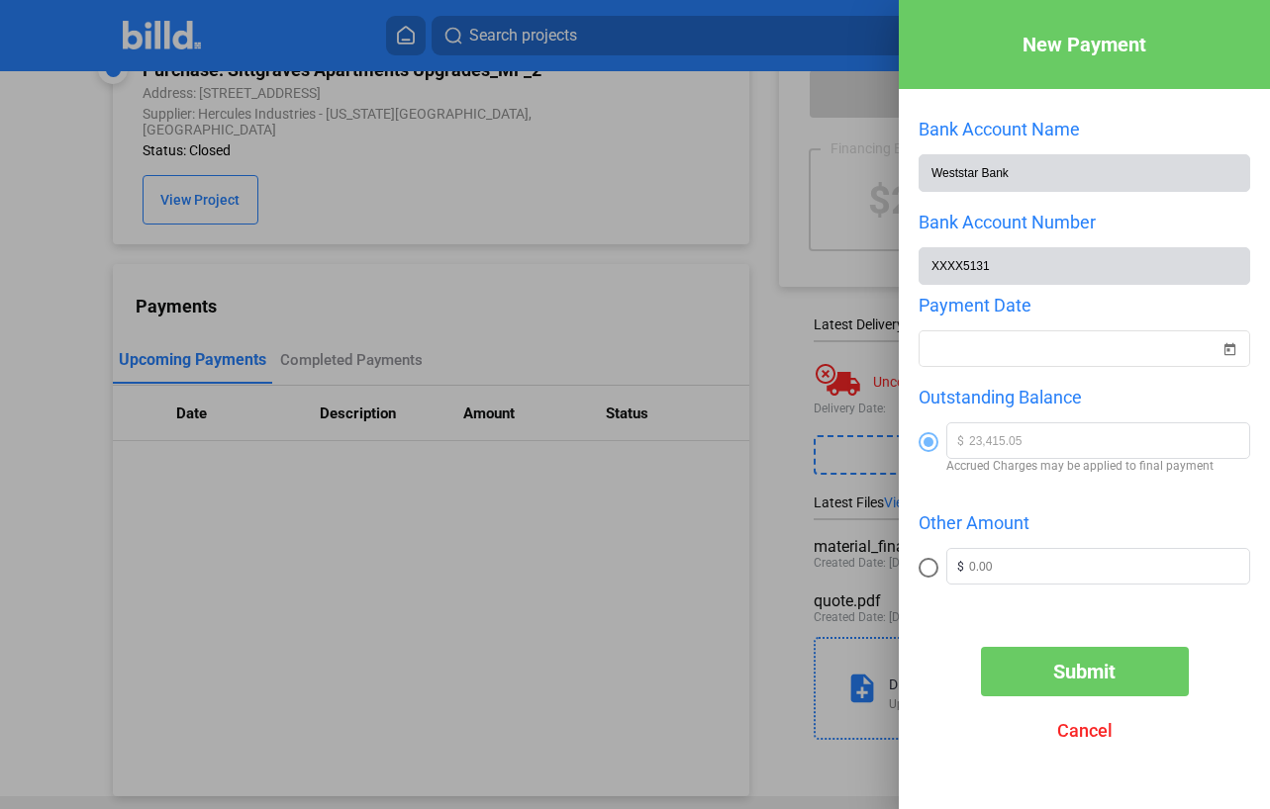
click at [761, 433] on div at bounding box center [635, 404] width 1270 height 809
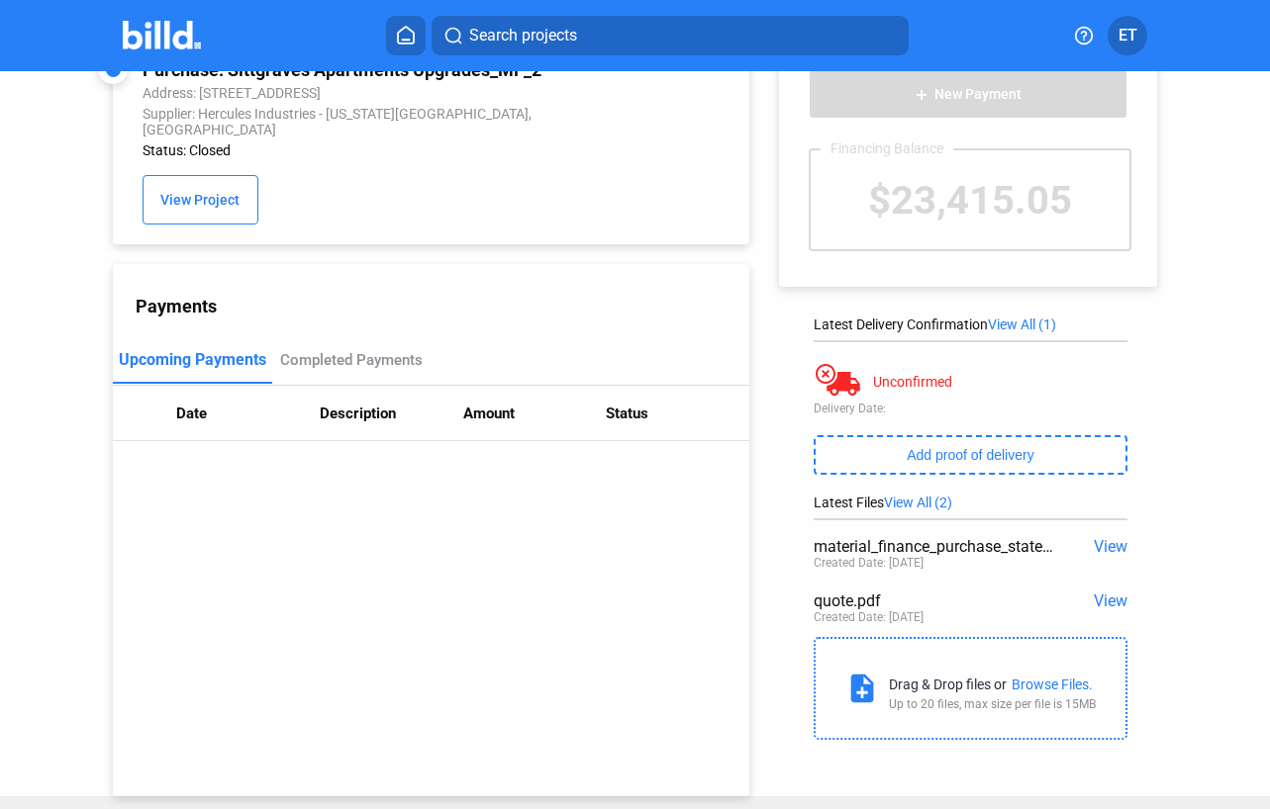
click at [360, 398] on th "Description" at bounding box center [391, 413] width 143 height 55
click at [344, 351] on div "Completed Payments" at bounding box center [351, 360] width 143 height 18
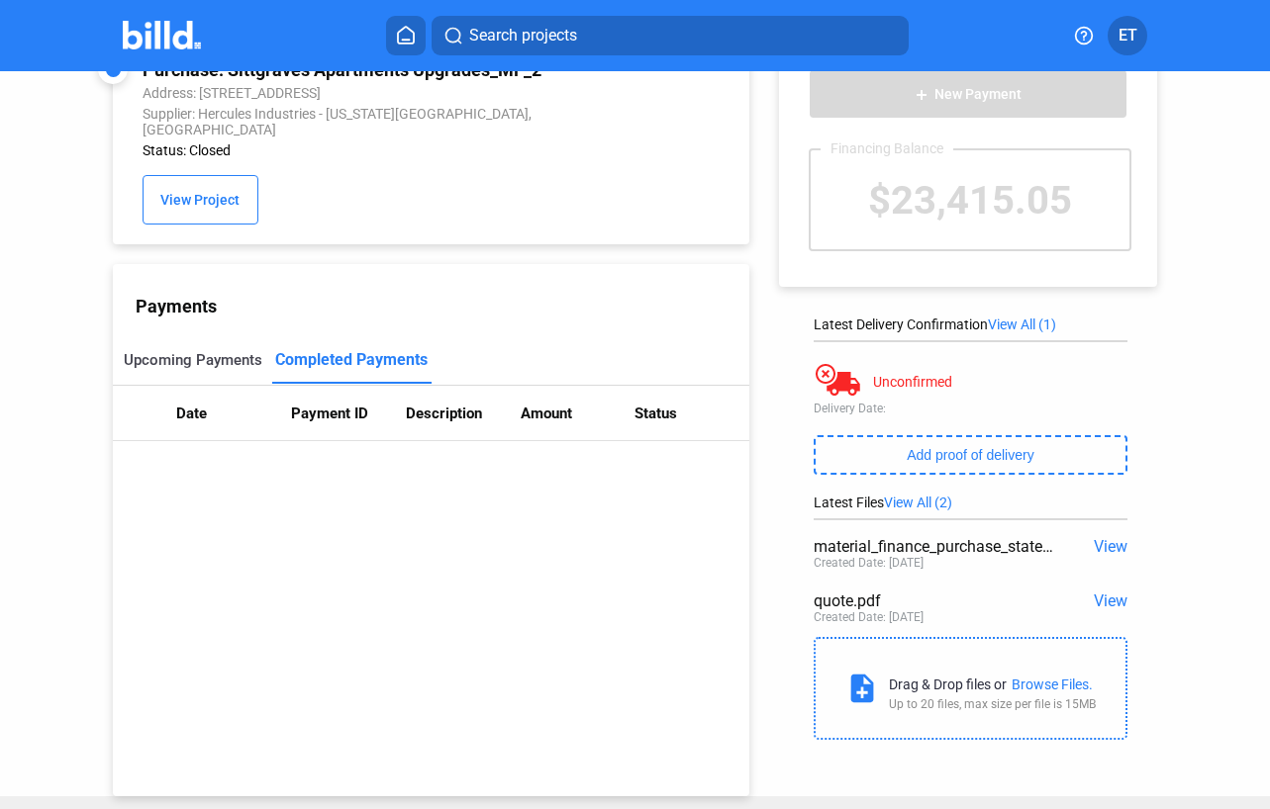
click at [226, 351] on div "Upcoming Payments" at bounding box center [193, 360] width 139 height 18
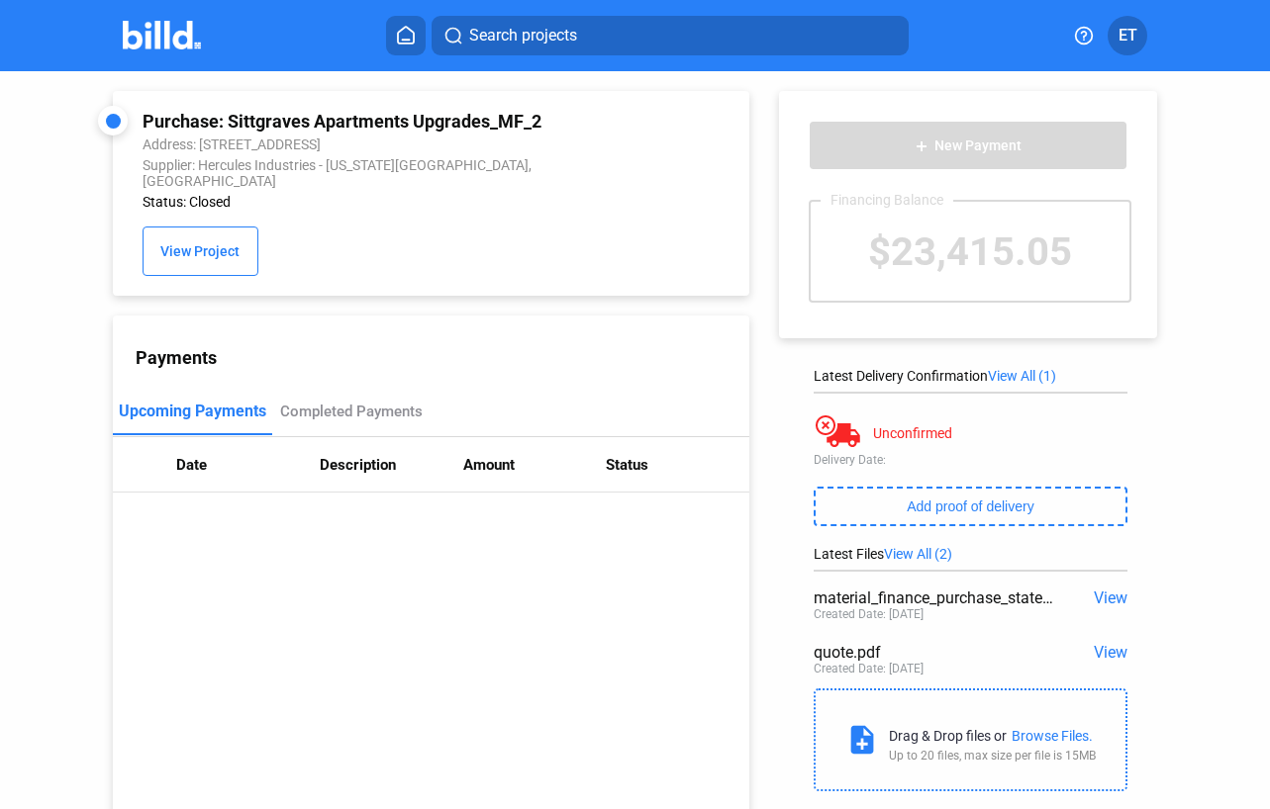
scroll to position [0, 0]
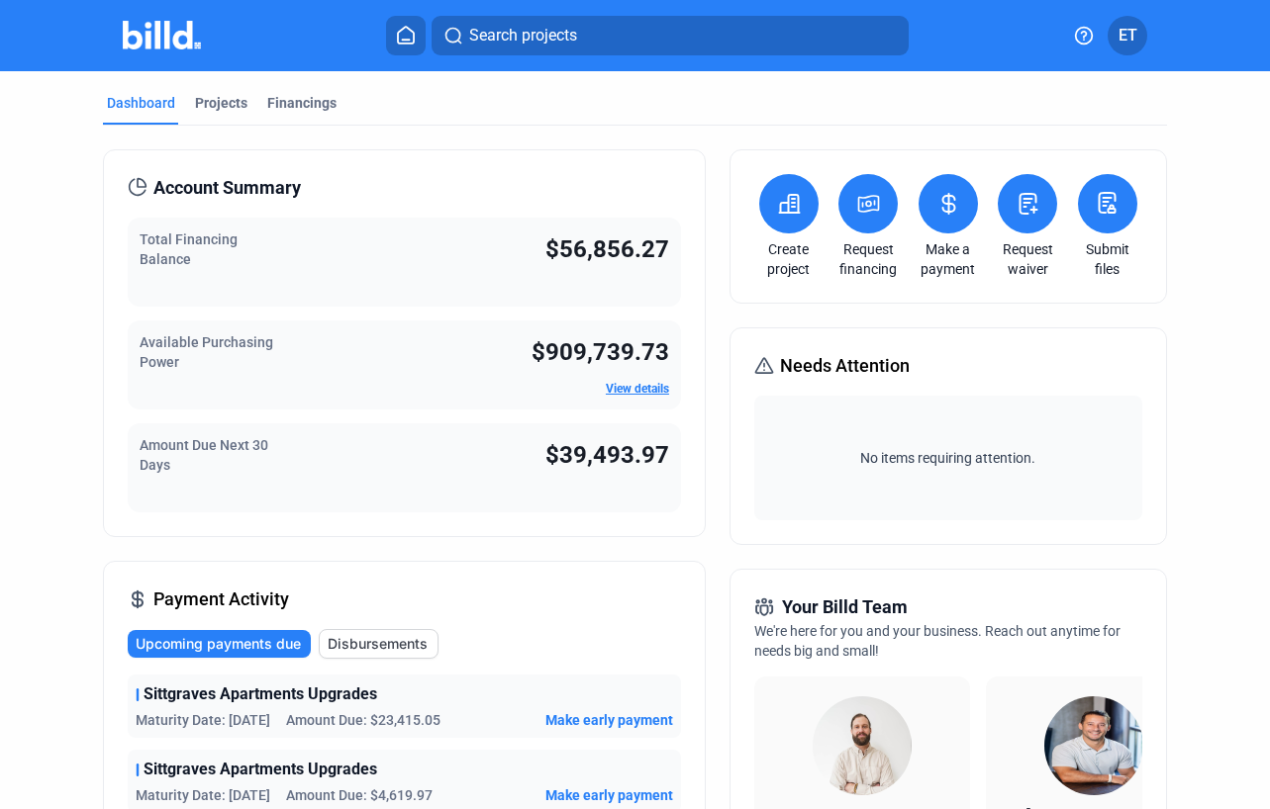
click at [873, 205] on icon at bounding box center [869, 204] width 20 height 16
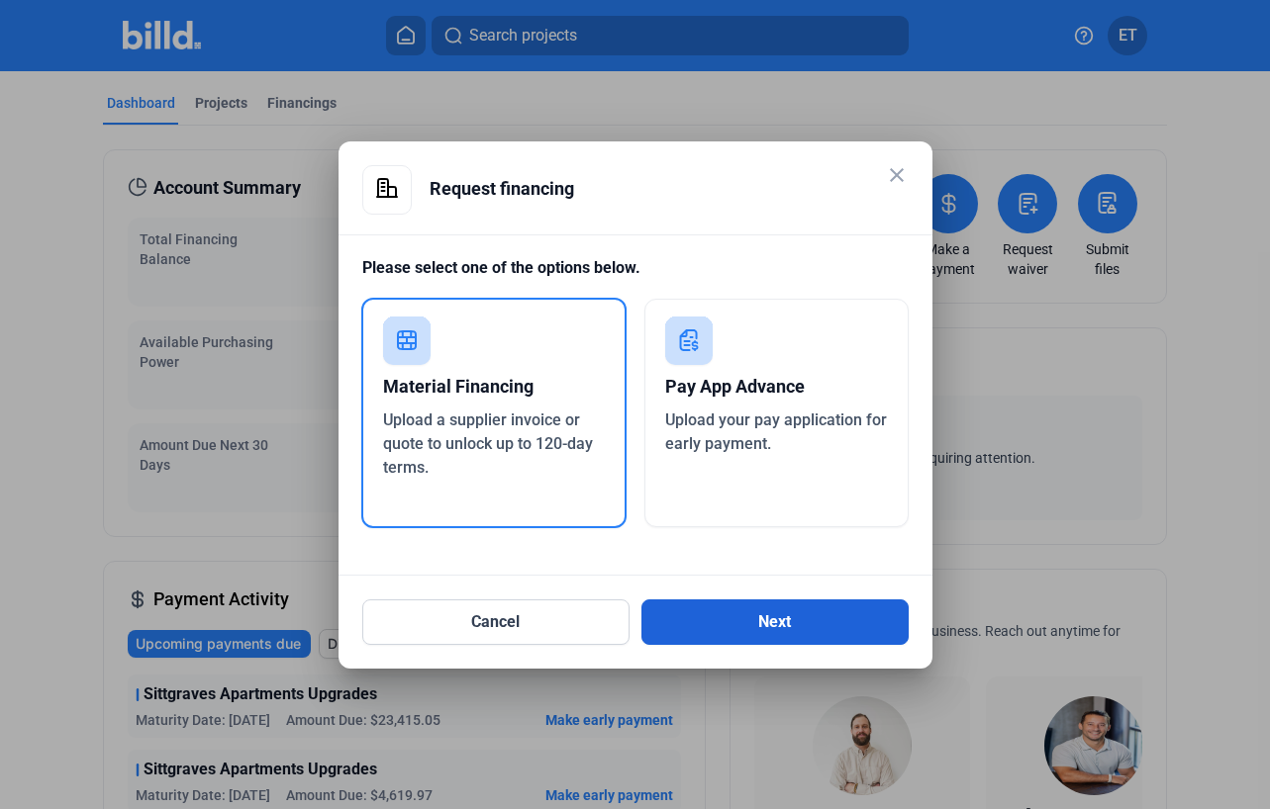
click at [779, 629] on button "Next" at bounding box center [774, 623] width 267 height 46
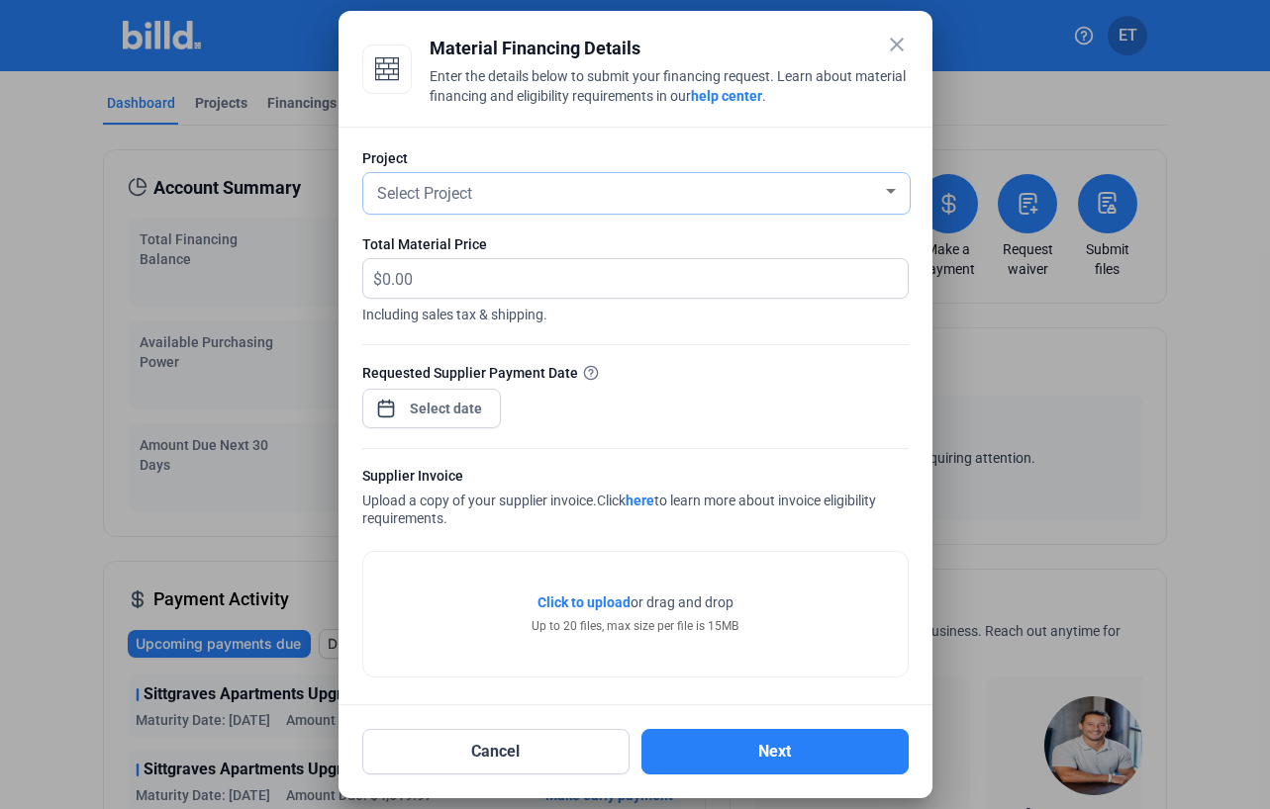
click at [886, 191] on div at bounding box center [891, 191] width 10 height 5
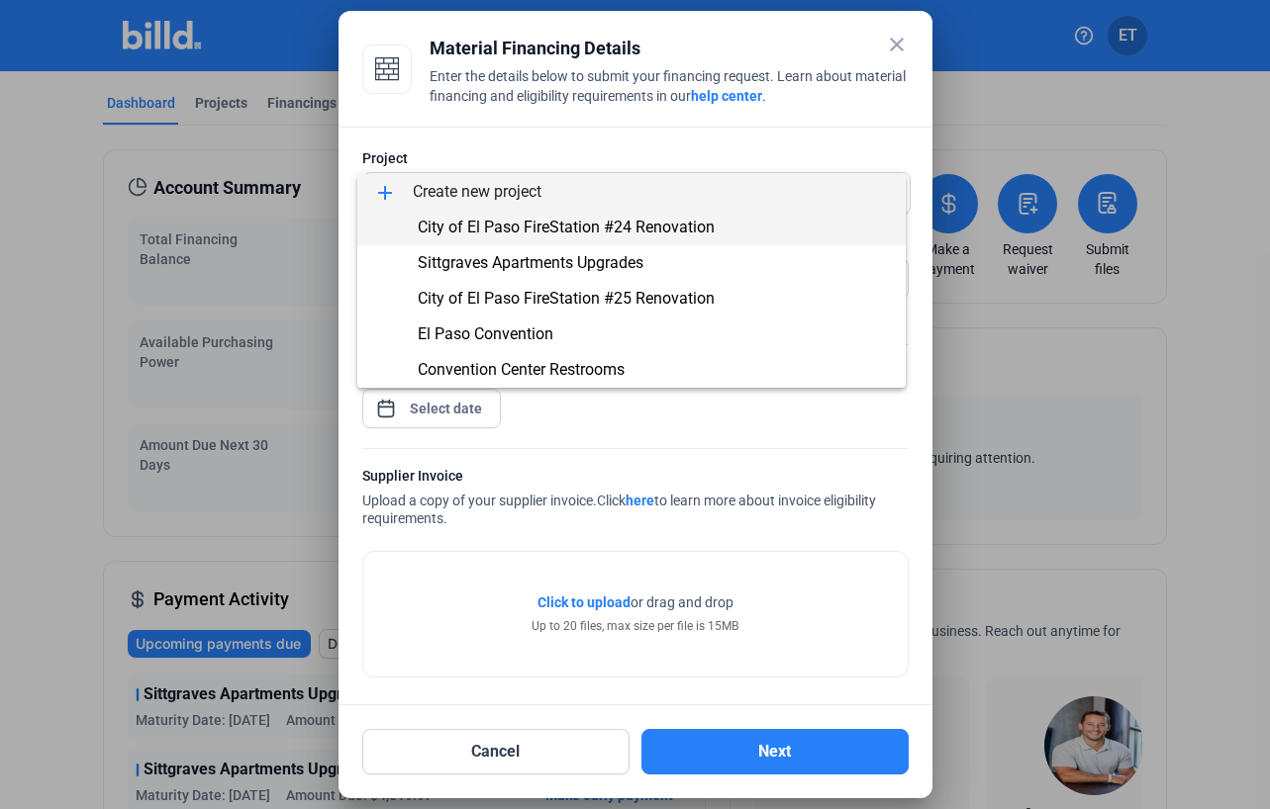
click at [595, 228] on span "City of El Paso FireStation #24 Renovation" at bounding box center [566, 227] width 297 height 19
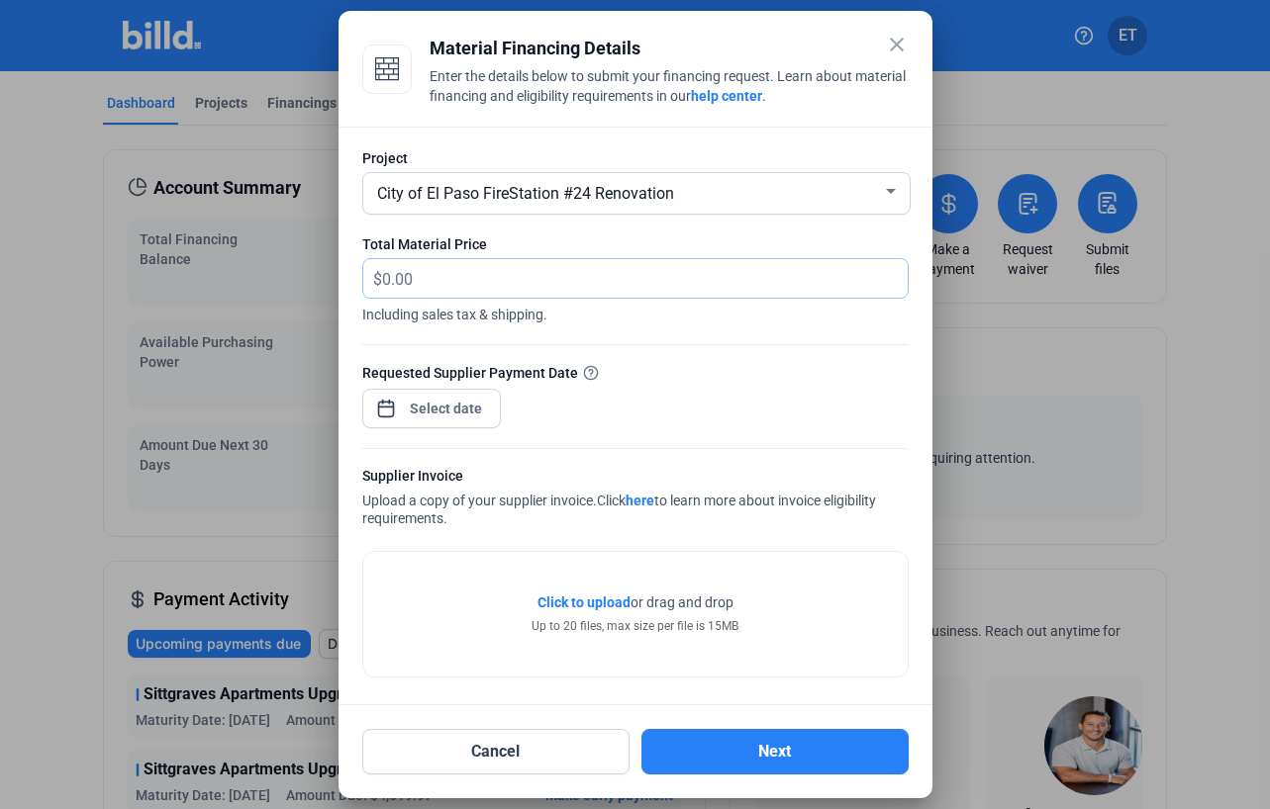
click at [506, 278] on input "text" at bounding box center [644, 278] width 525 height 39
type input "3,945.21"
click at [404, 402] on div "close Material Financing Details Enter the details below to submit your financi…" at bounding box center [635, 404] width 1270 height 809
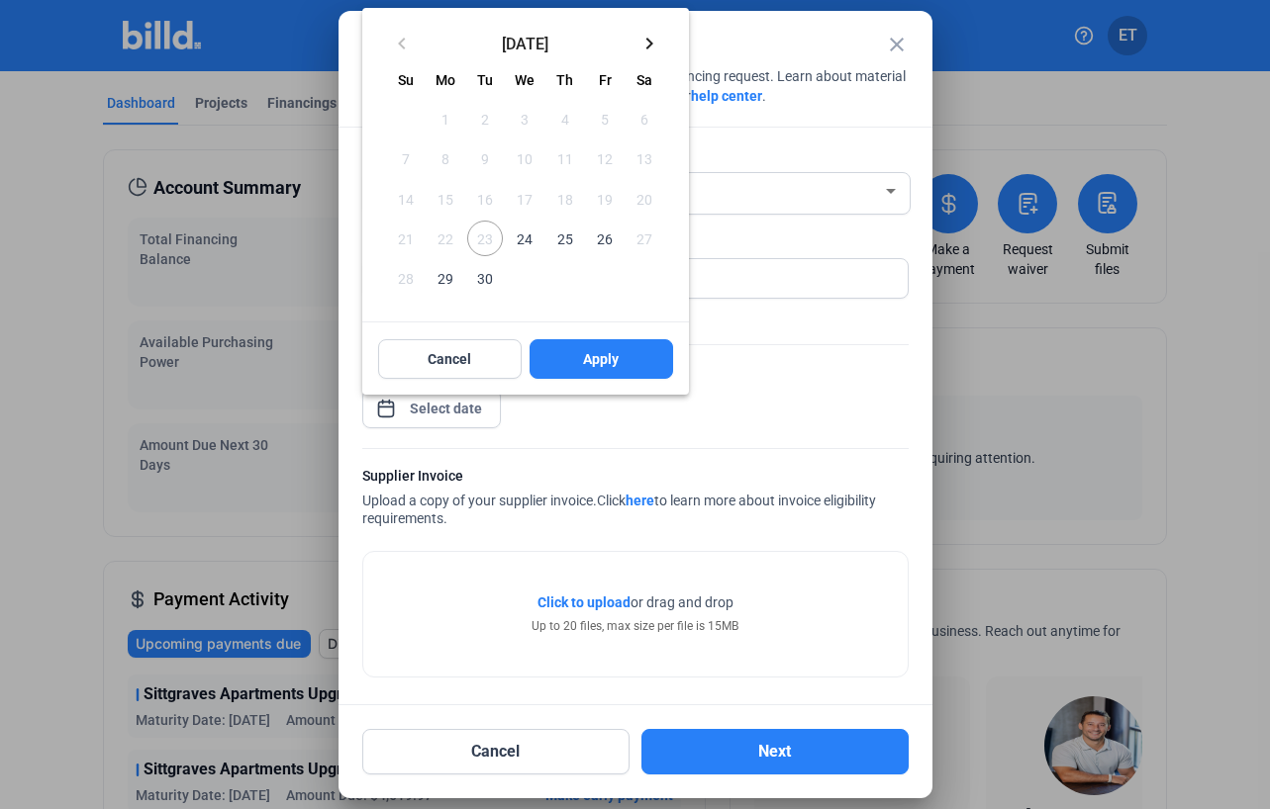
click at [528, 235] on span "24" at bounding box center [525, 239] width 36 height 36
click at [623, 360] on button "Apply" at bounding box center [600, 359] width 143 height 40
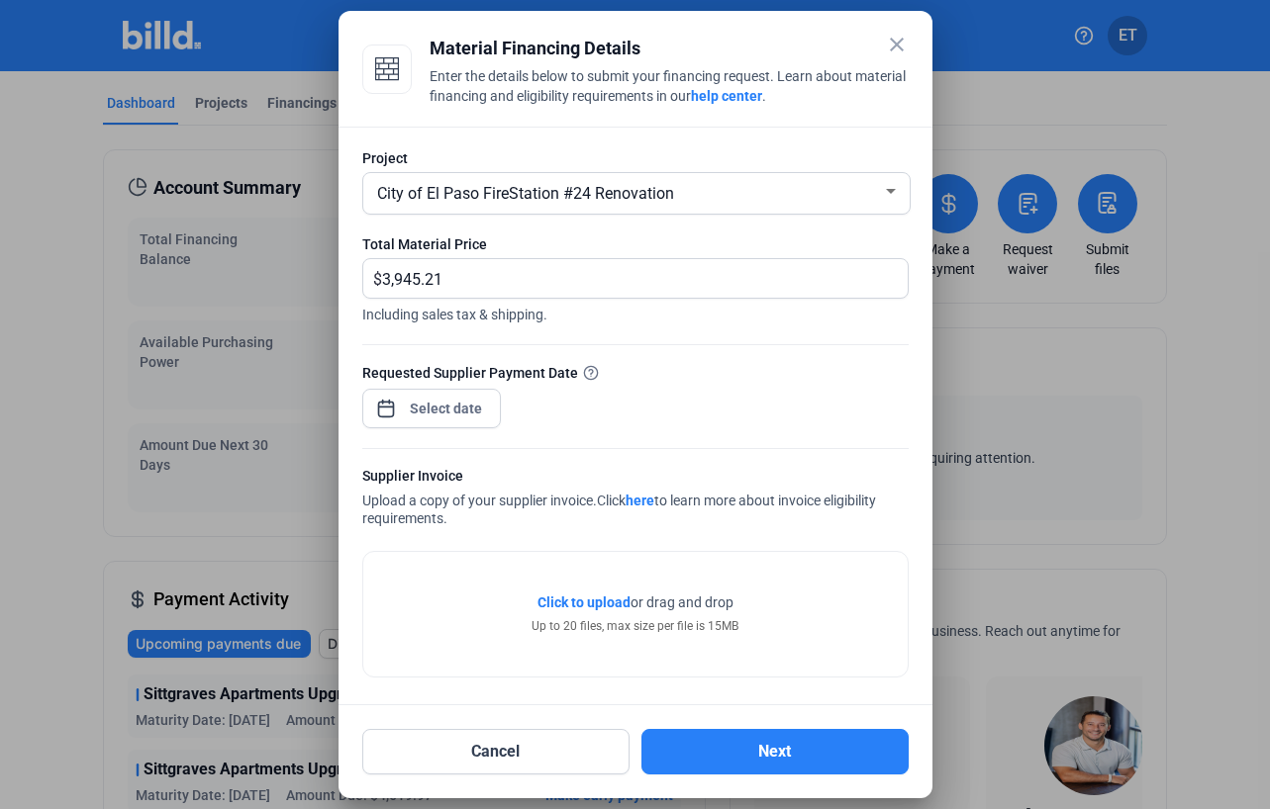
click at [590, 606] on span "Click to upload" at bounding box center [583, 603] width 93 height 16
click at [778, 749] on button "Next" at bounding box center [774, 752] width 267 height 46
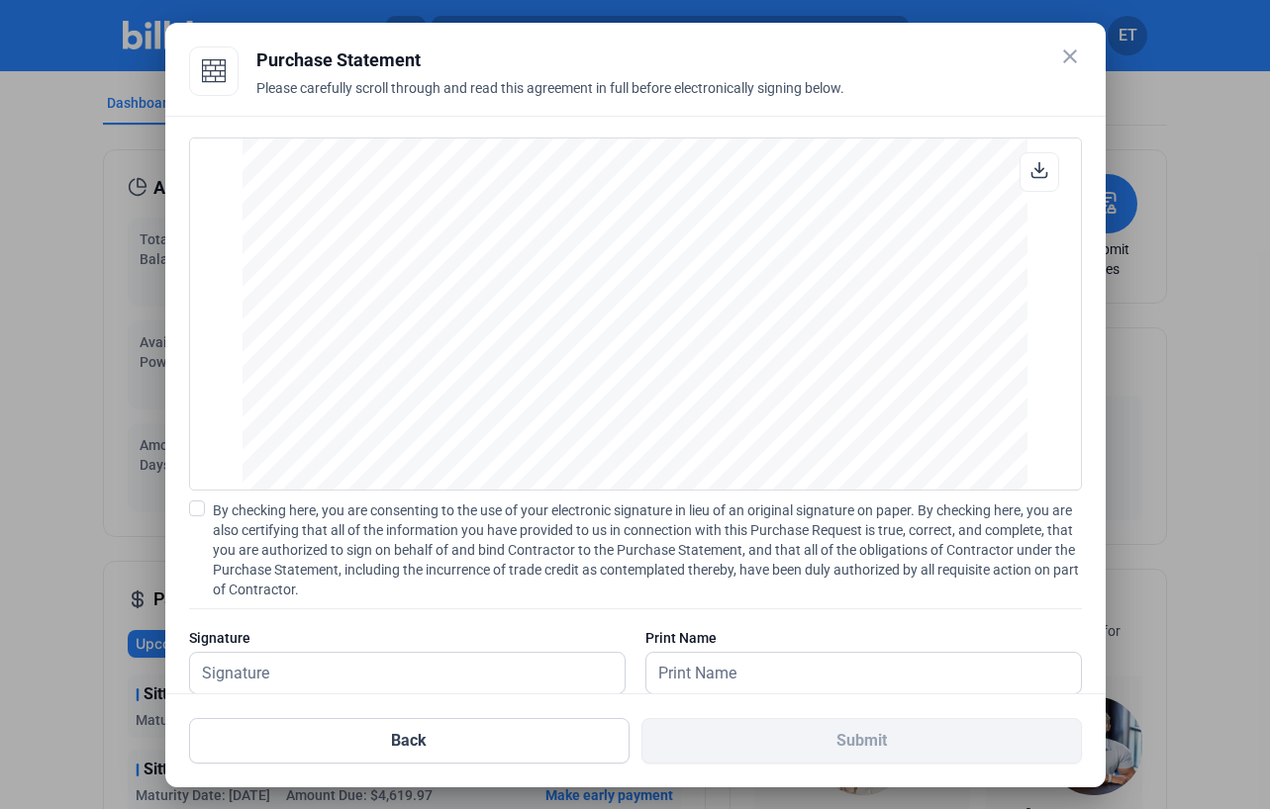
scroll to position [3915, 0]
click at [440, 678] on input "text" at bounding box center [396, 673] width 413 height 41
type input "Gabriel Luna"
click at [202, 508] on span at bounding box center [197, 509] width 16 height 16
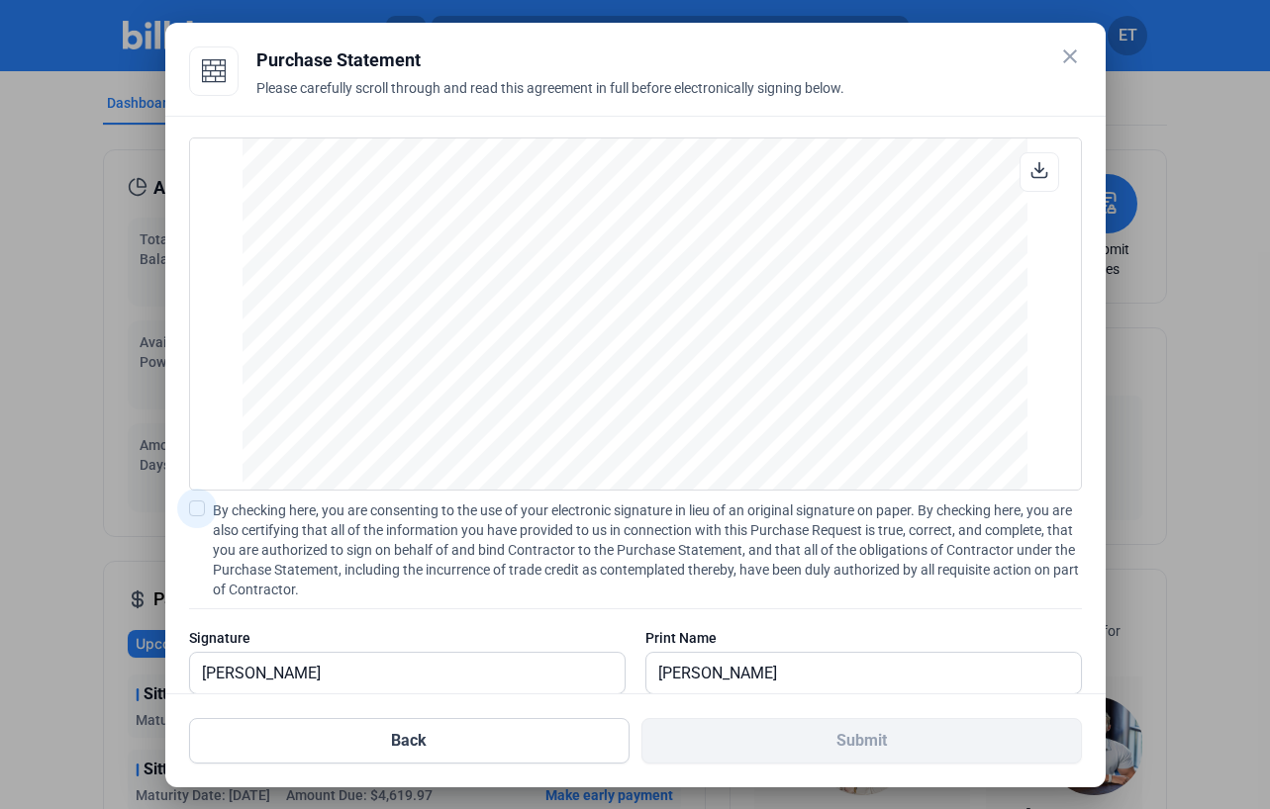
click at [0, 0] on input "By checking here, you are consenting to the use of your electronic signature in…" at bounding box center [0, 0] width 0 height 0
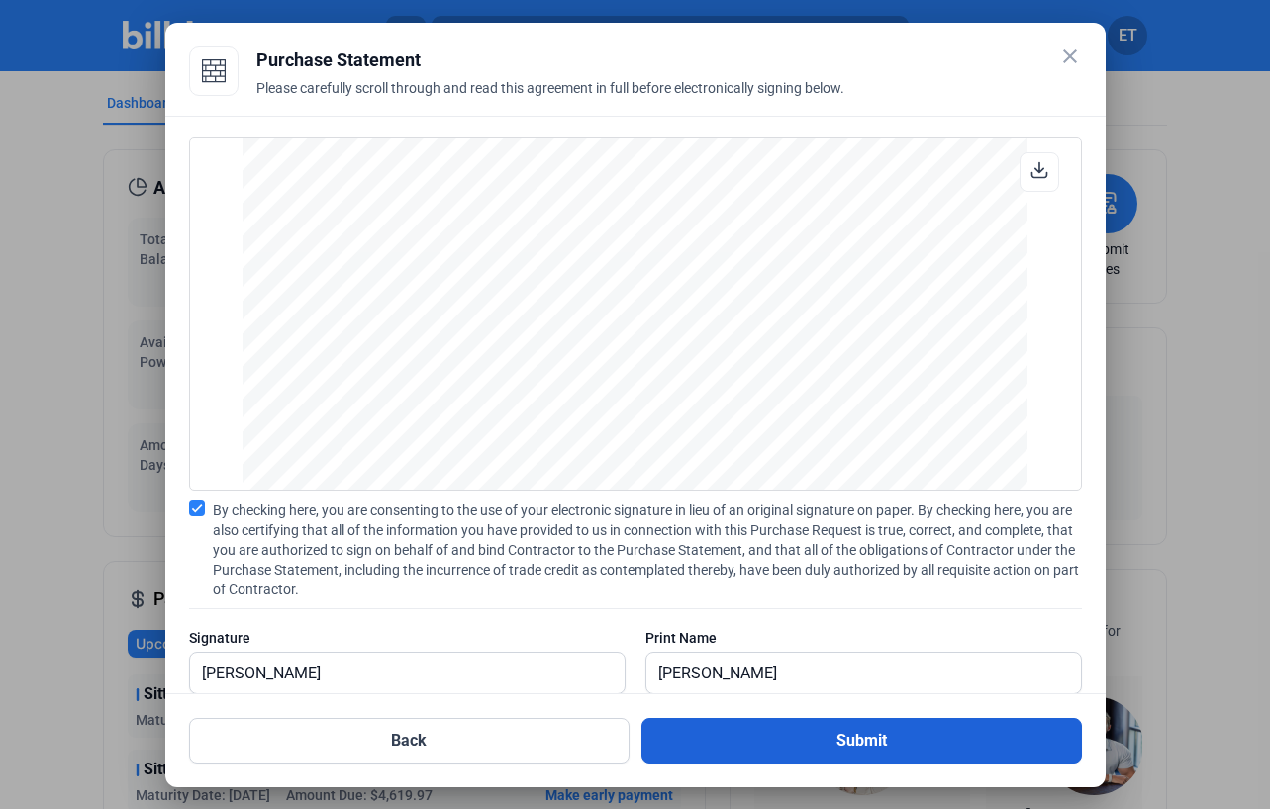
click at [784, 723] on button "Submit" at bounding box center [861, 741] width 440 height 46
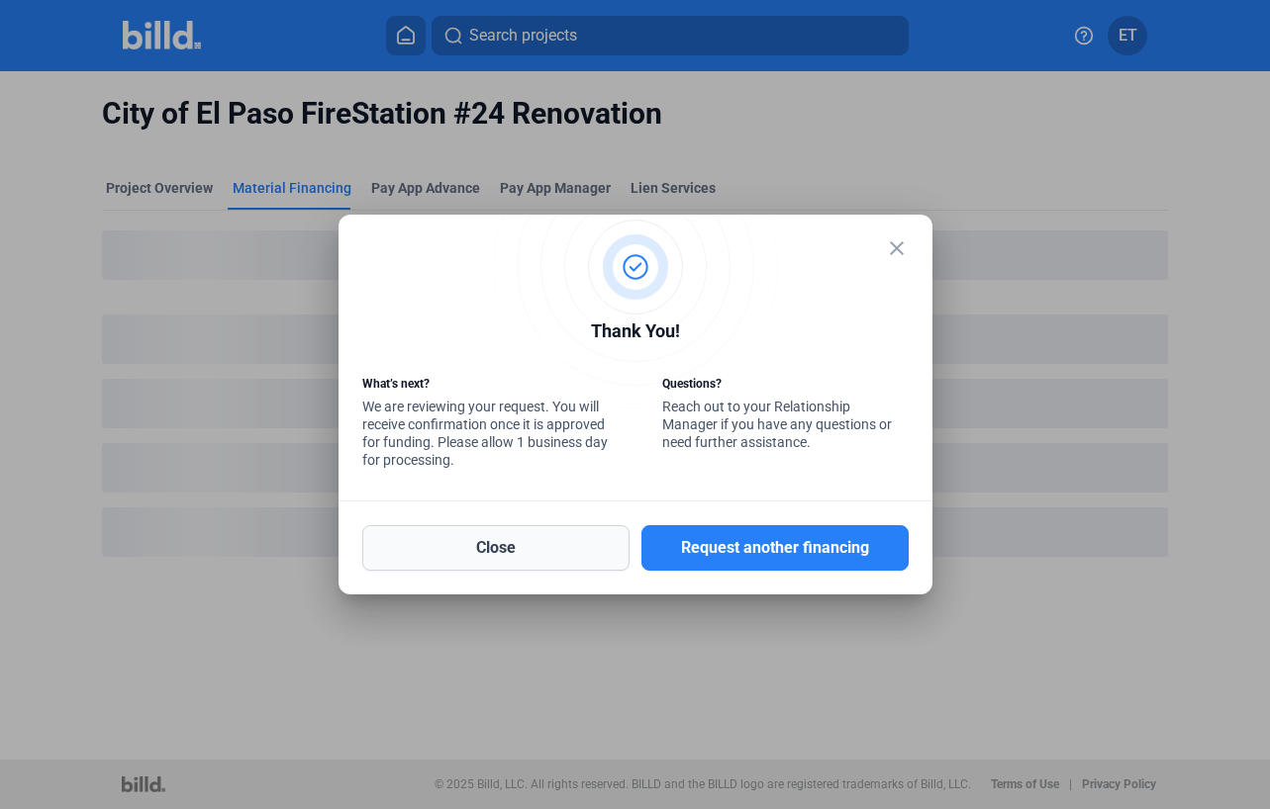
click at [600, 545] on button "Close" at bounding box center [495, 548] width 267 height 46
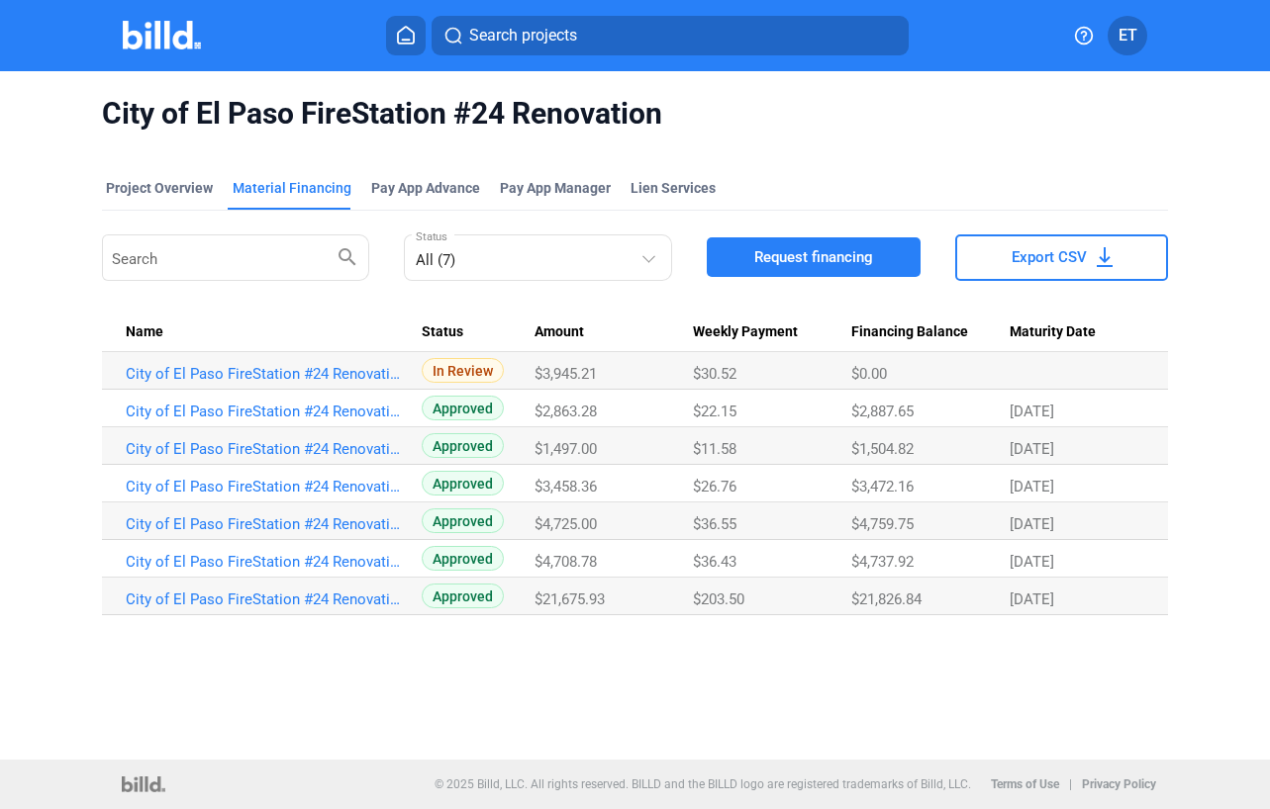
click at [542, 42] on span "Search projects" at bounding box center [523, 36] width 108 height 24
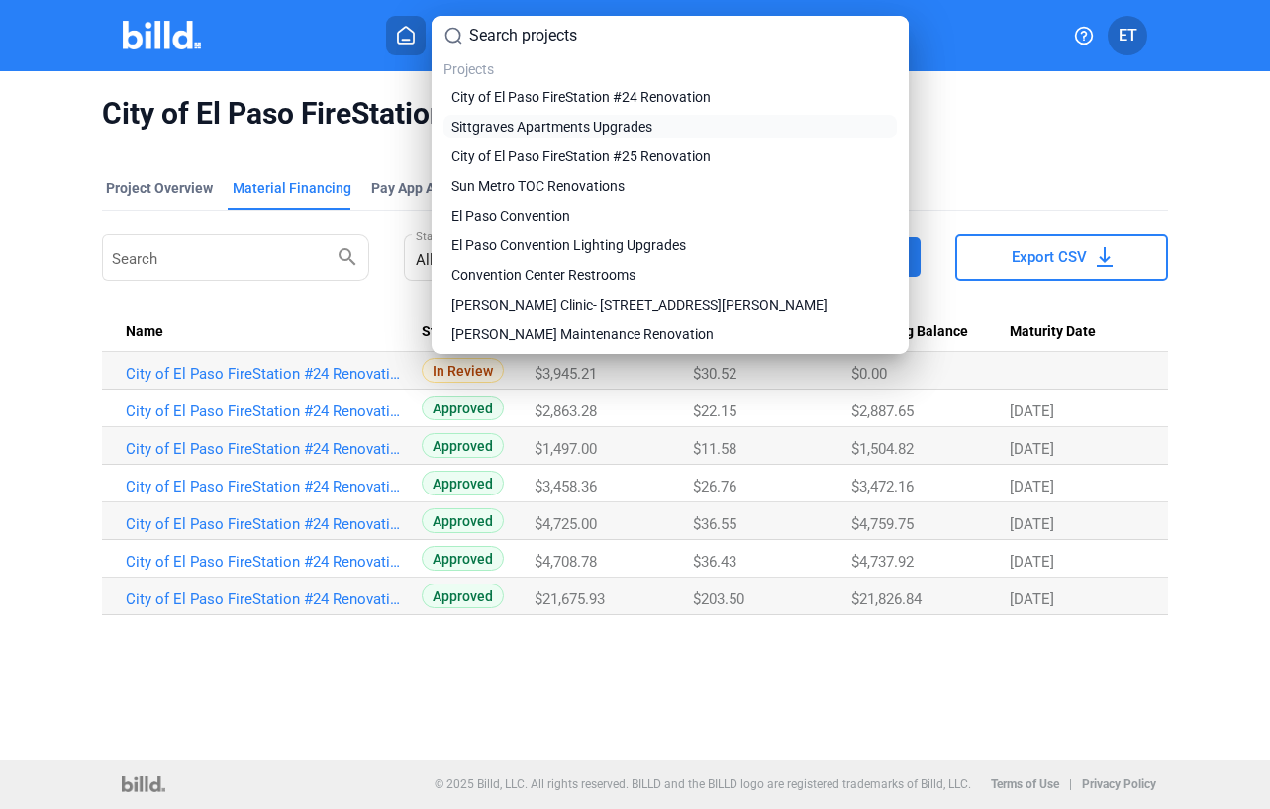
click at [555, 120] on span "Sittgraves Apartments Upgrades" at bounding box center [551, 127] width 201 height 20
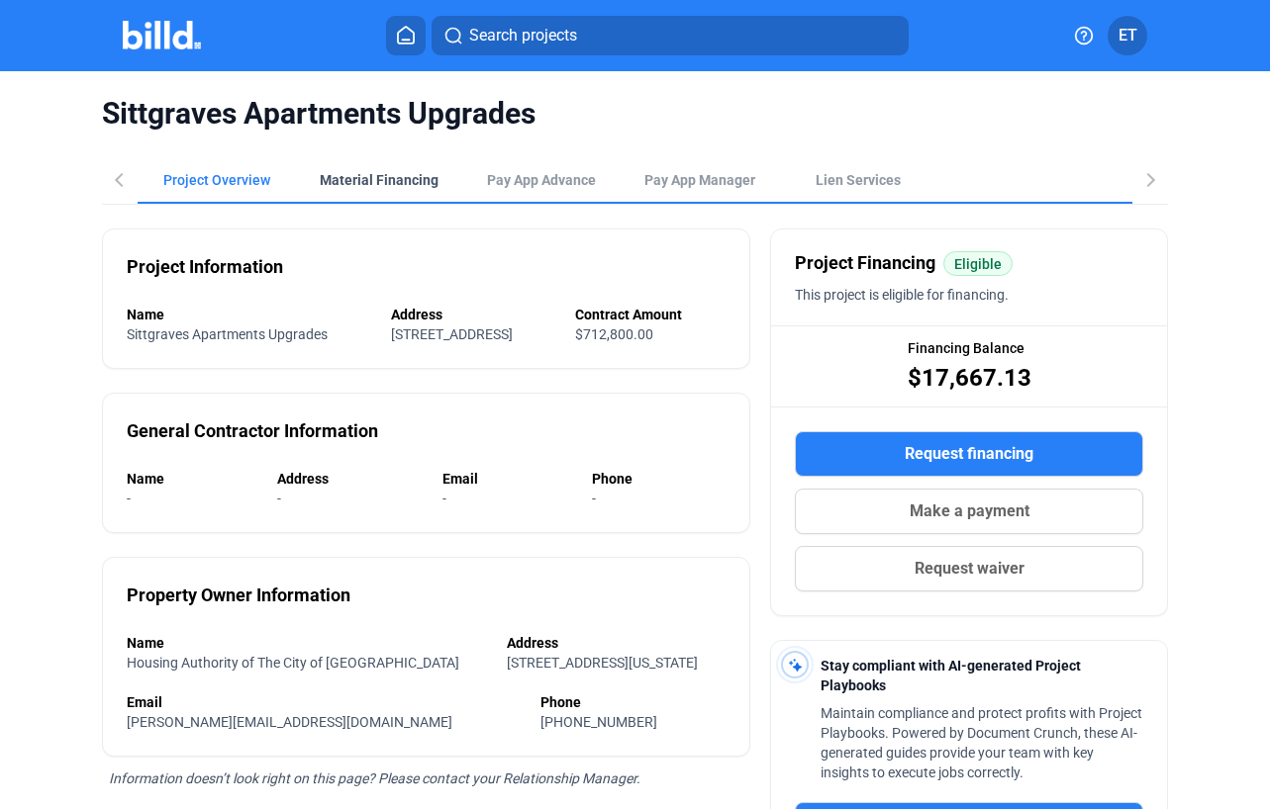
click at [402, 185] on div "Material Financing" at bounding box center [379, 180] width 166 height 48
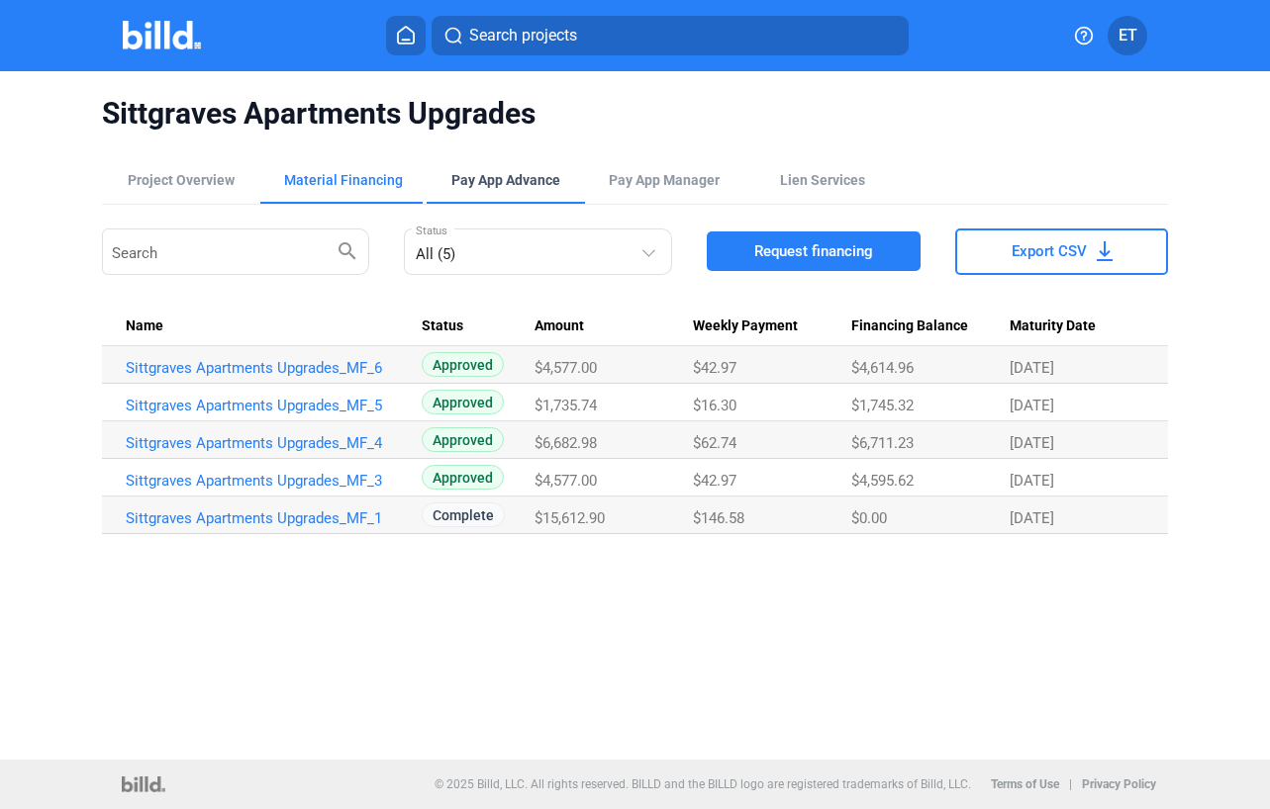
click at [504, 180] on div "Pay App Advance" at bounding box center [505, 180] width 109 height 20
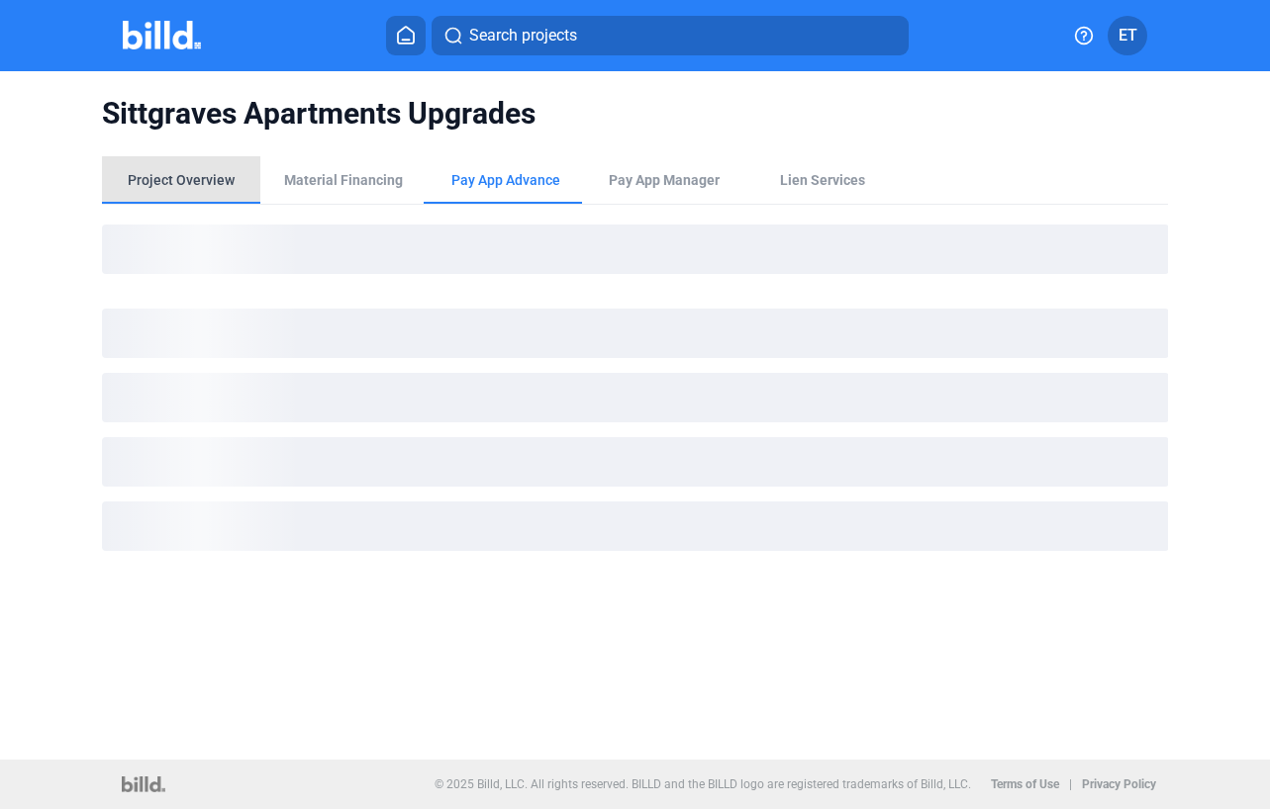
click at [212, 182] on div "Project Overview" at bounding box center [181, 180] width 107 height 20
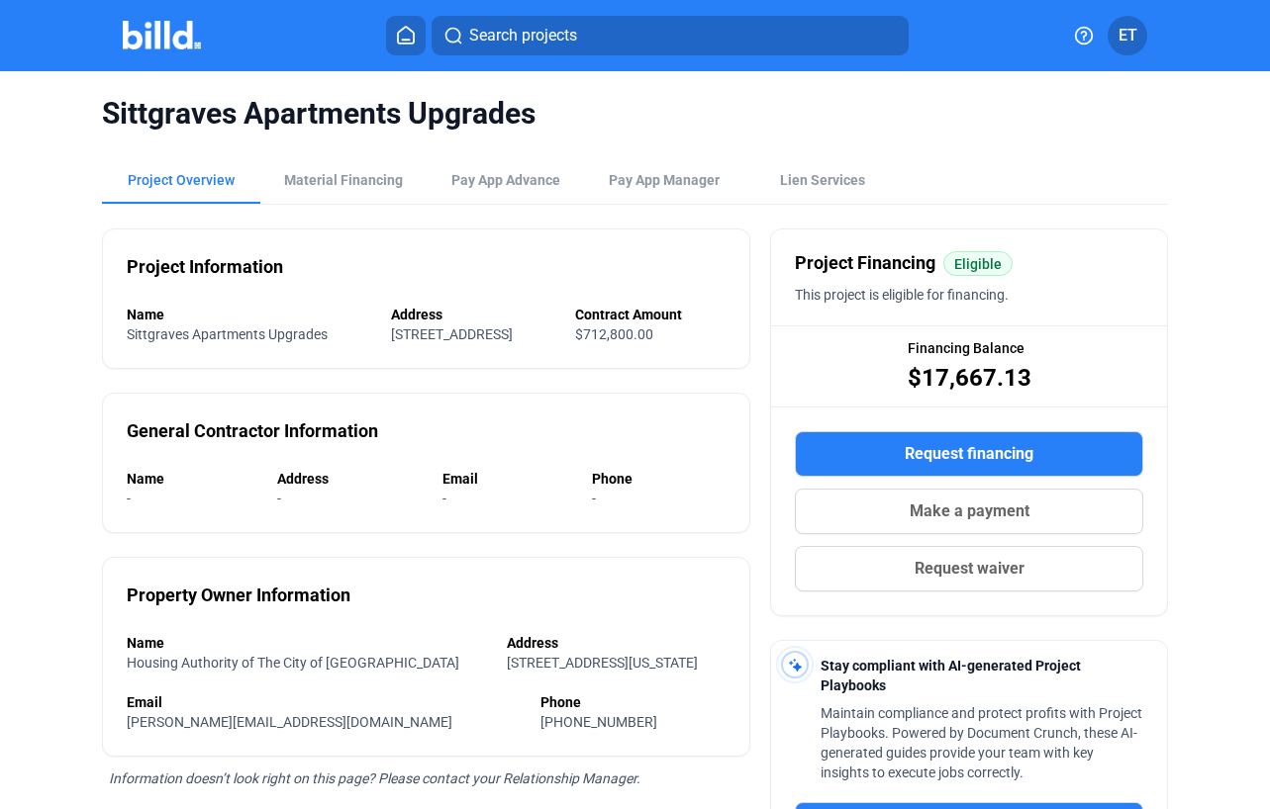
click at [580, 35] on button "Search projects" at bounding box center [669, 36] width 477 height 40
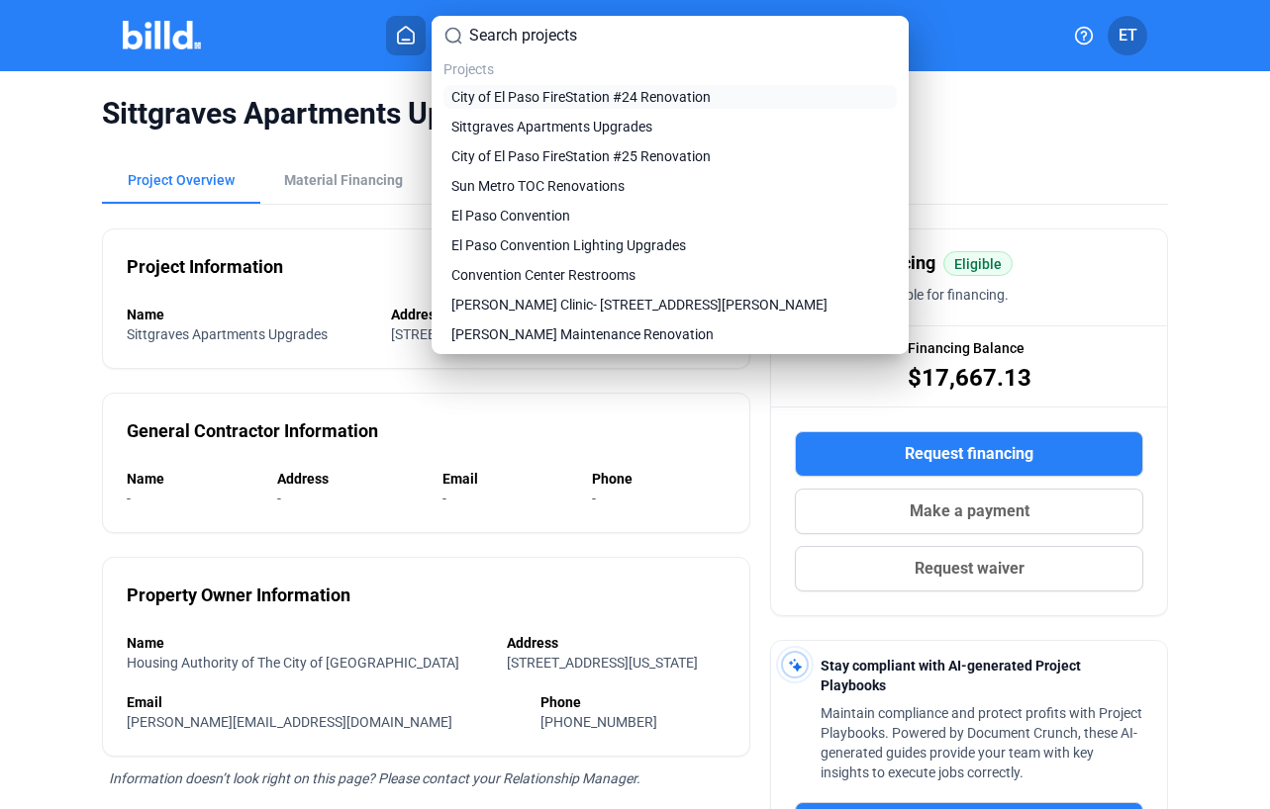
click at [556, 96] on span "City of El Paso FireStation #24 Renovation" at bounding box center [580, 97] width 259 height 20
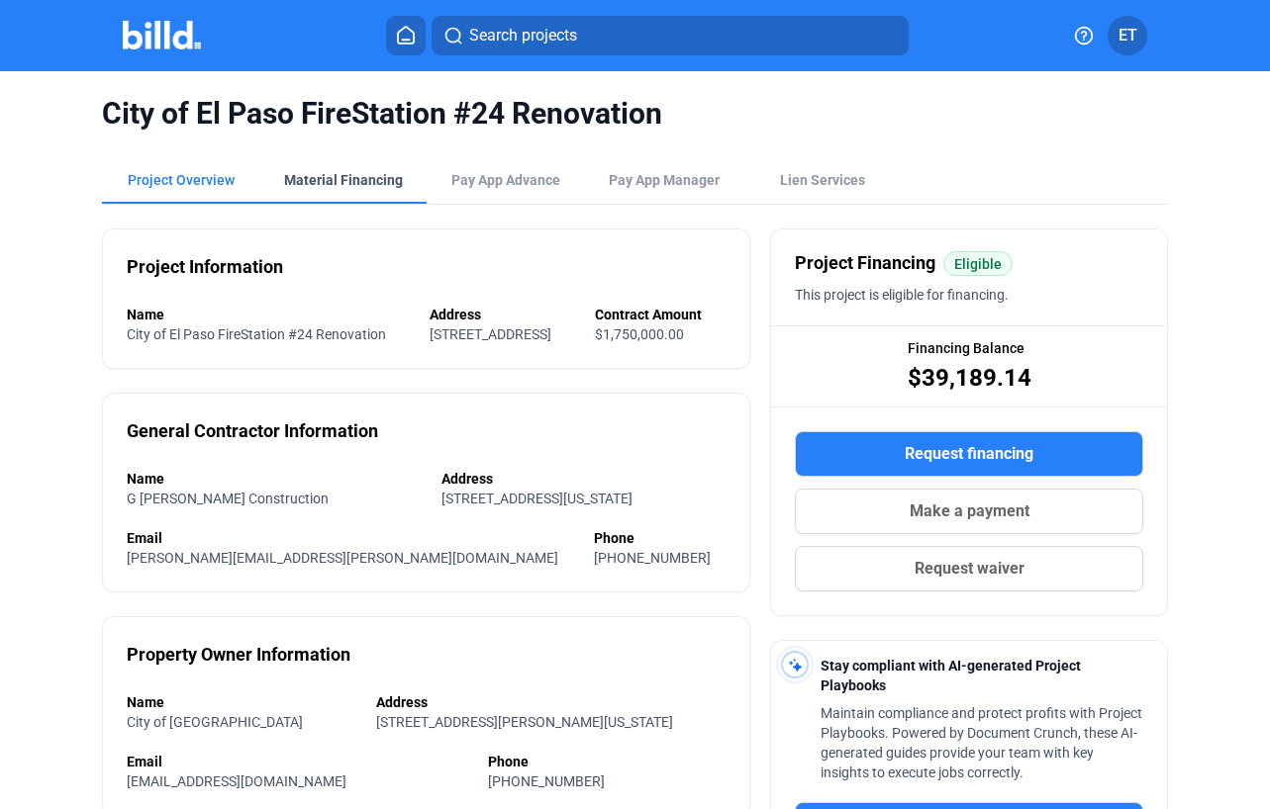
click at [333, 180] on div "Material Financing" at bounding box center [343, 180] width 119 height 20
